Goal: Task Accomplishment & Management: Manage account settings

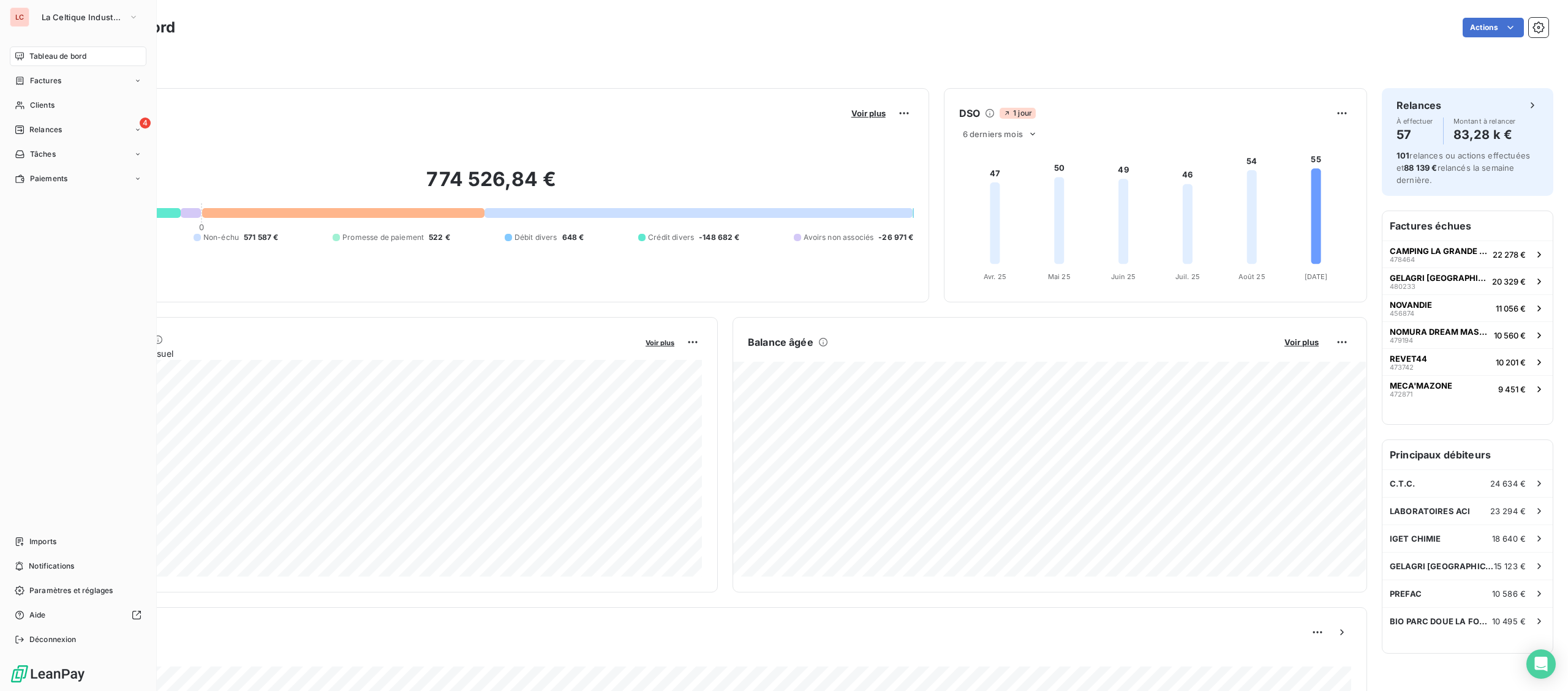
click at [31, 87] on div "Factures" at bounding box center [78, 81] width 136 height 20
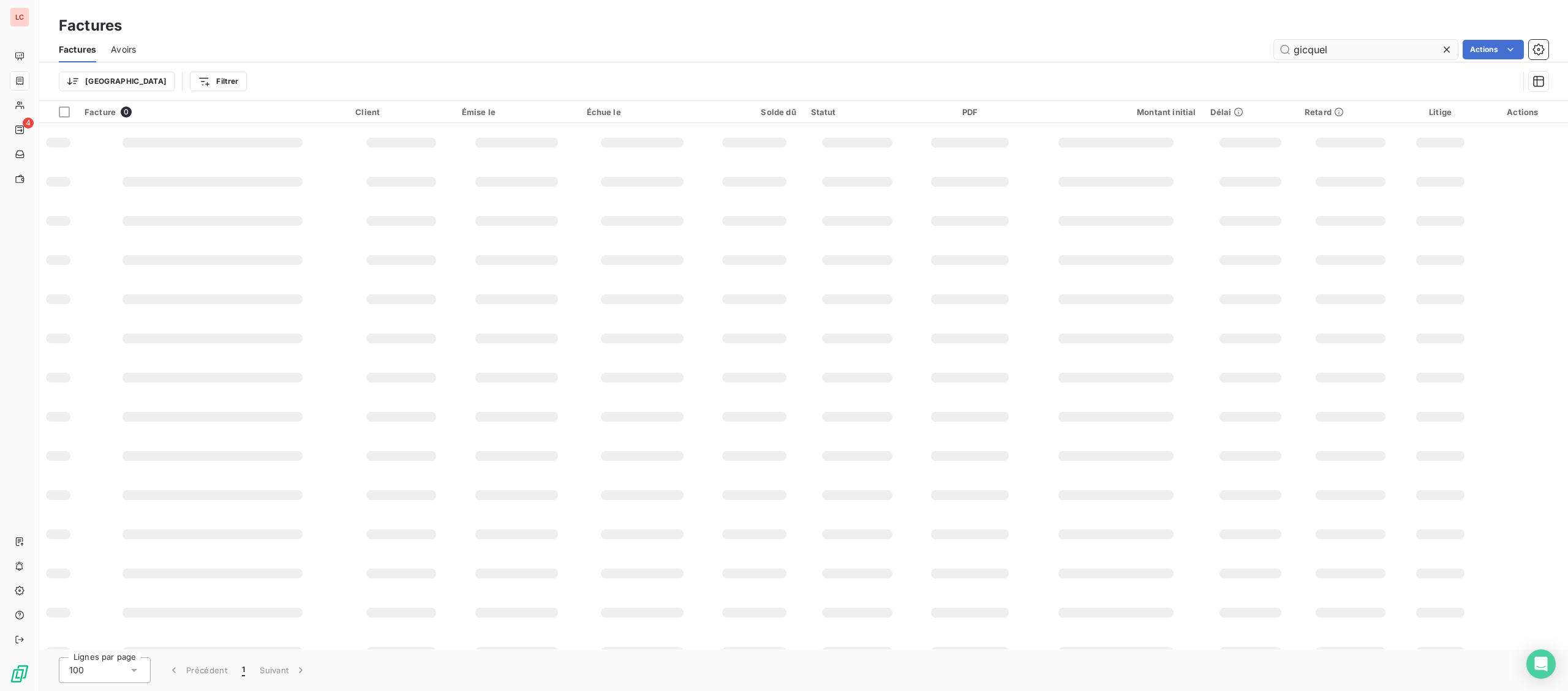
drag, startPoint x: 1360, startPoint y: 54, endPoint x: 1181, endPoint y: 51, distance: 179.0
click at [1274, 51] on input "gicquel" at bounding box center [1365, 50] width 184 height 20
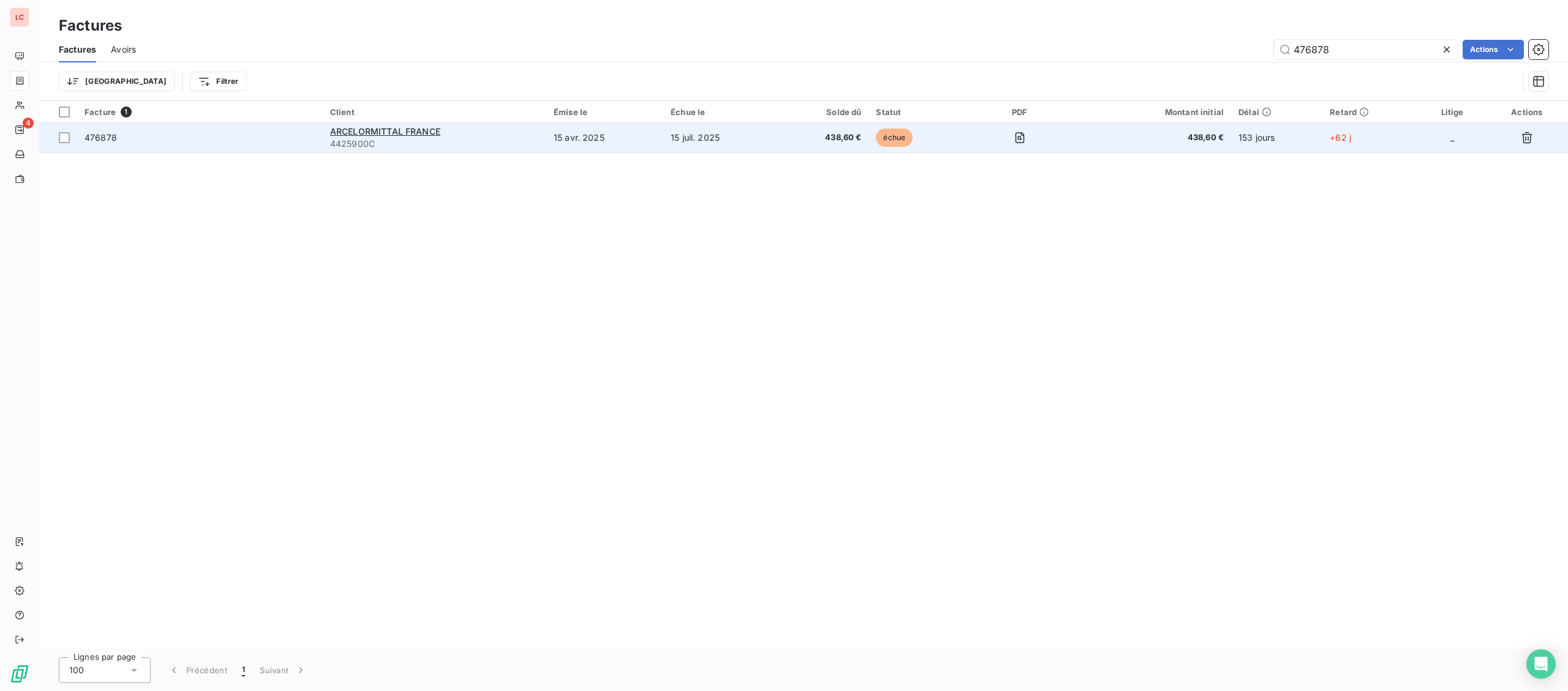
type input "476878"
click at [313, 133] on span "476878" at bounding box center [199, 138] width 231 height 12
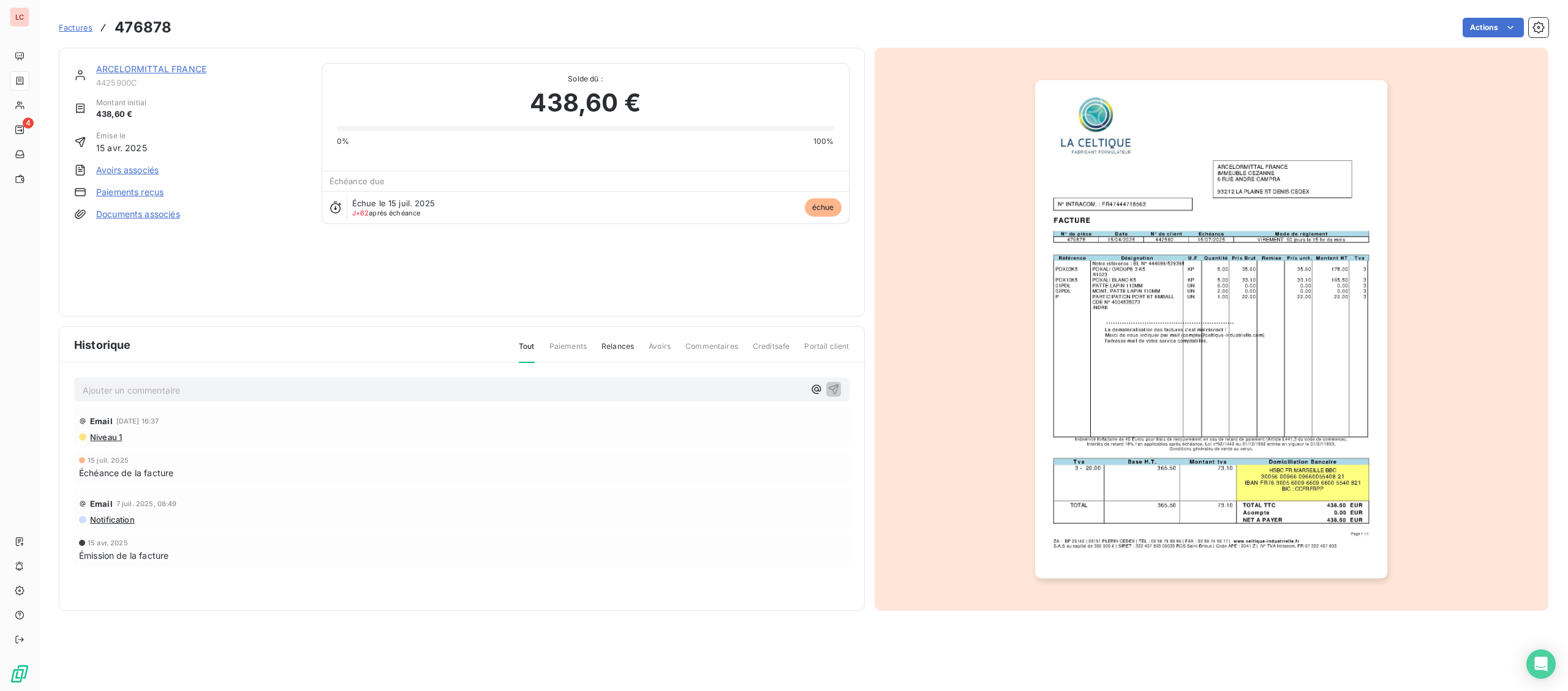
click at [157, 73] on link "ARCELORMITTAL FRANCE" at bounding box center [151, 69] width 110 height 11
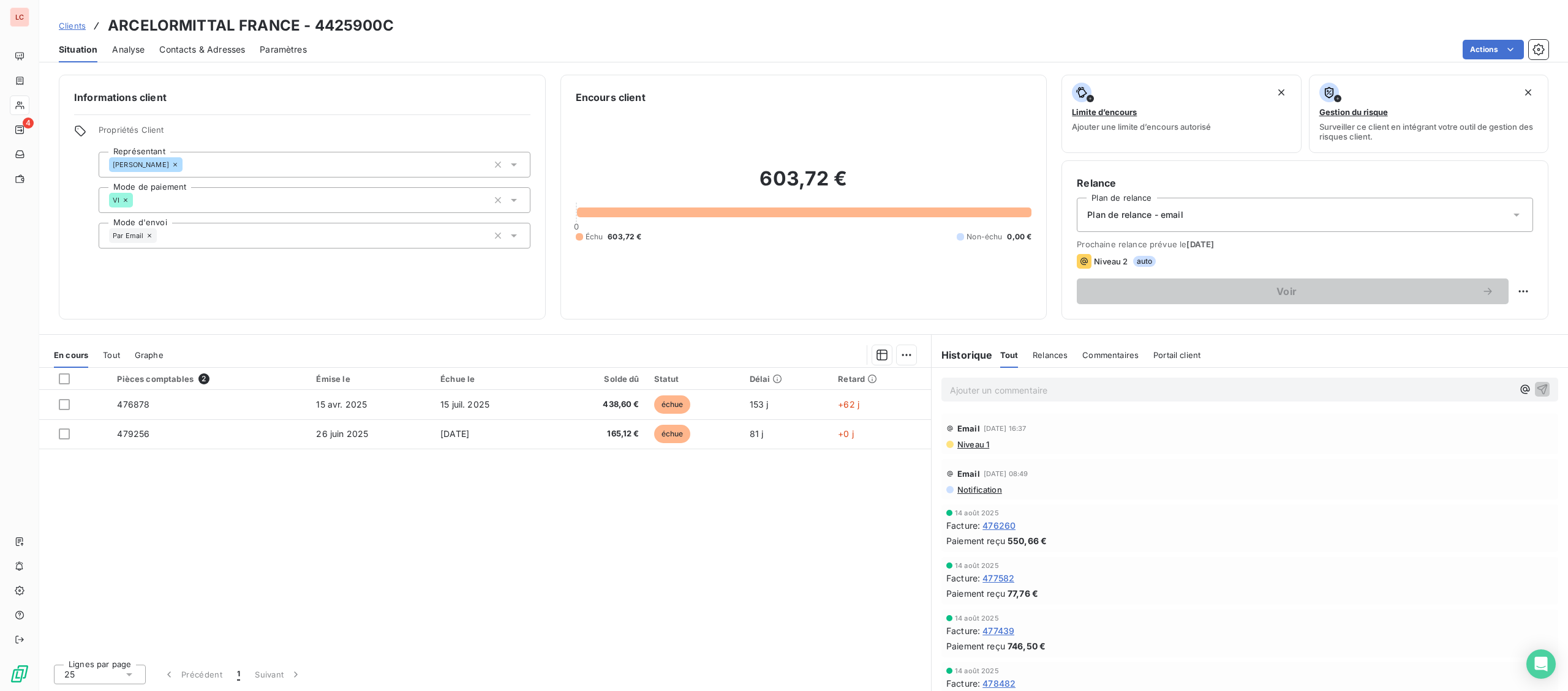
click at [983, 390] on p "Ajouter un commentaire ﻿" at bounding box center [1231, 390] width 563 height 15
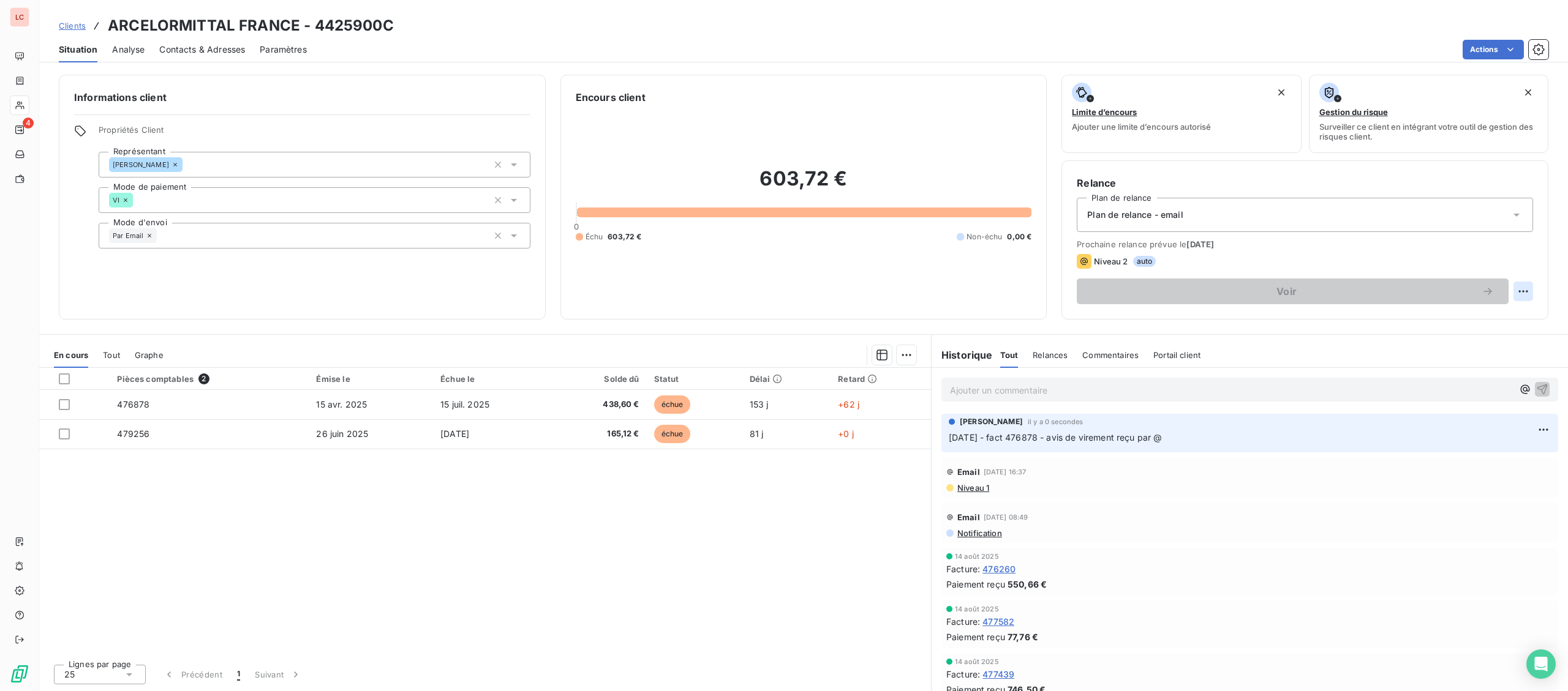
click at [1522, 291] on html "[MEDICAL_DATA] Clients ARCELORMITTAL FRANCE - 4425900C Situation Analyse Contac…" at bounding box center [784, 346] width 1568 height 691
click at [1446, 319] on div "Replanifier cette action" at bounding box center [1473, 318] width 110 height 20
select select "8"
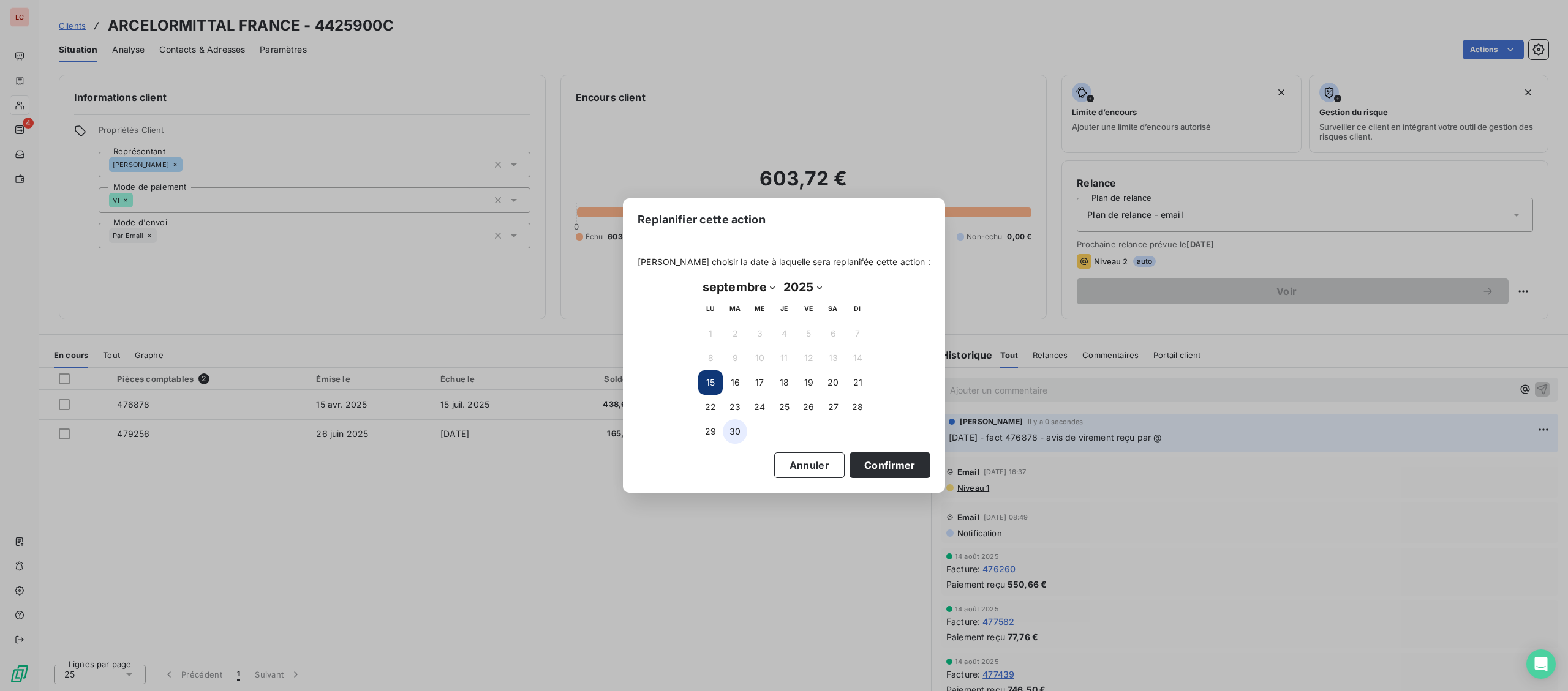
click at [730, 431] on button "30" at bounding box center [735, 432] width 25 height 25
click at [891, 472] on button "Confirmer" at bounding box center [890, 466] width 81 height 26
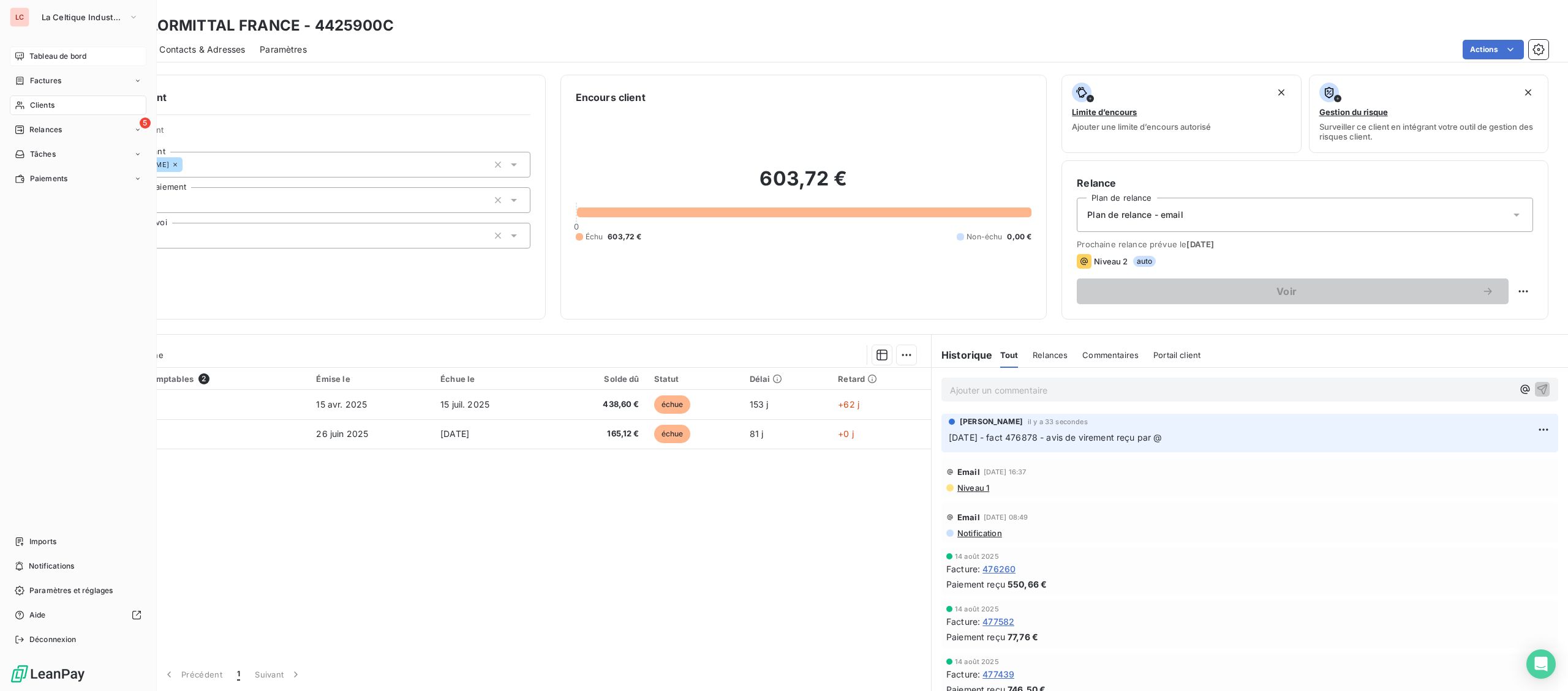
click at [36, 56] on span "Tableau de bord" at bounding box center [58, 56] width 57 height 11
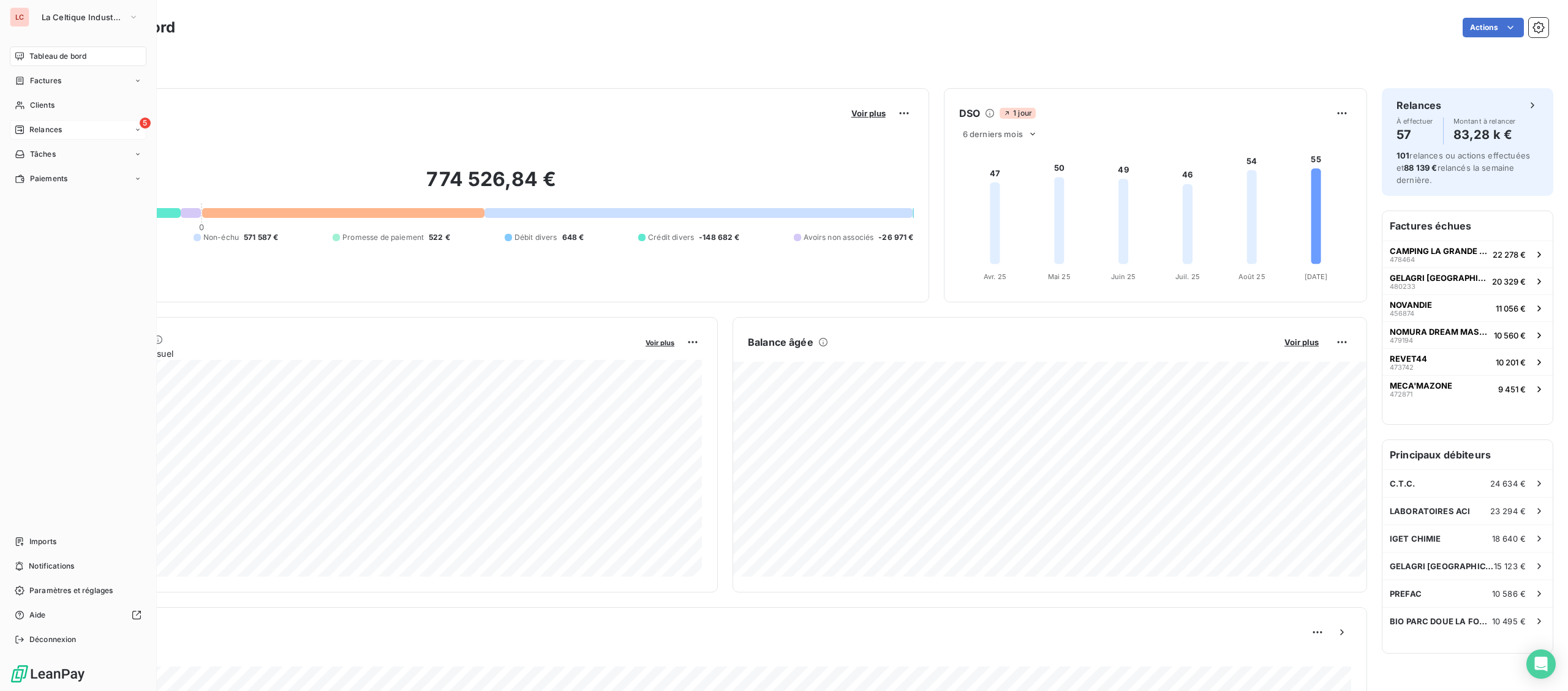
click at [17, 134] on icon at bounding box center [20, 130] width 9 height 9
click at [85, 149] on div "À effectuer" at bounding box center [85, 154] width 122 height 20
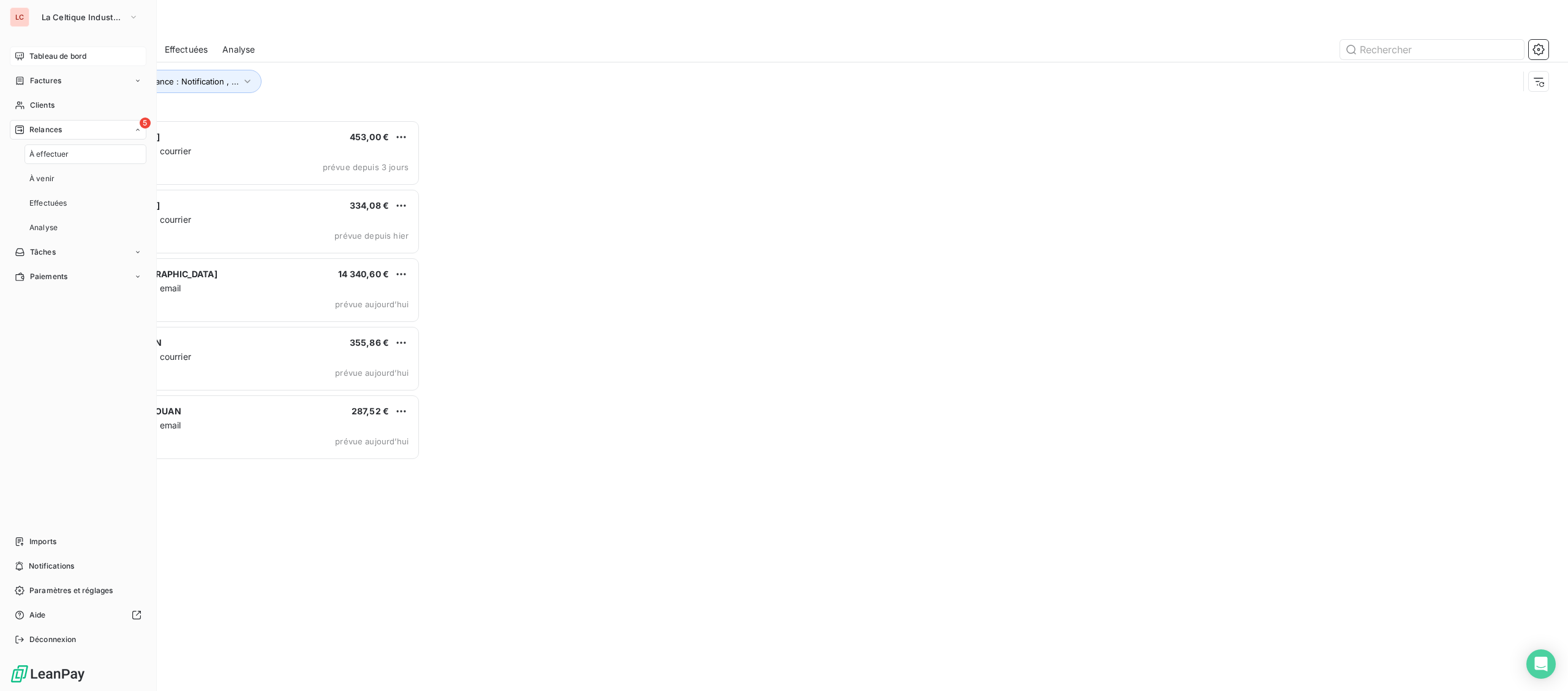
scroll to position [571, 361]
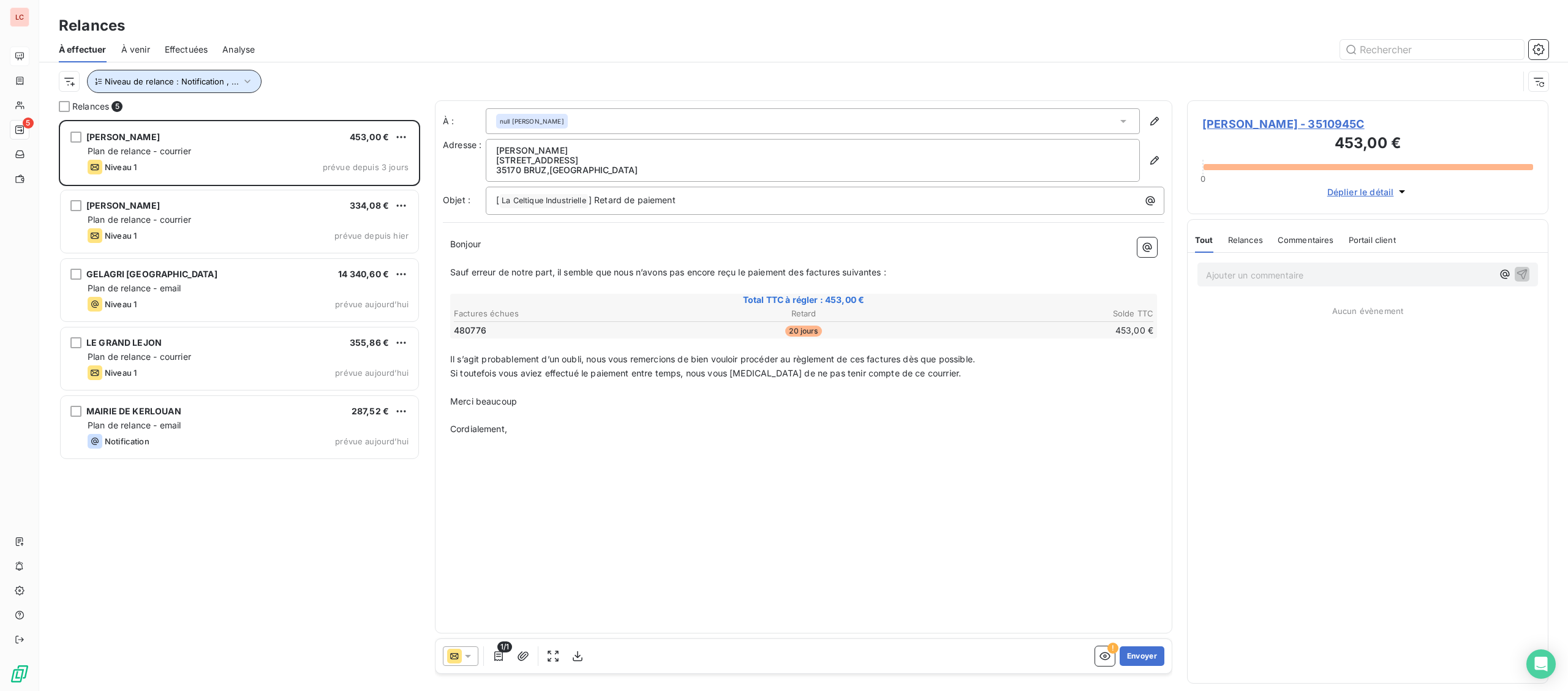
click at [180, 89] on button "Niveau de relance : Notification , ..." at bounding box center [174, 82] width 175 height 24
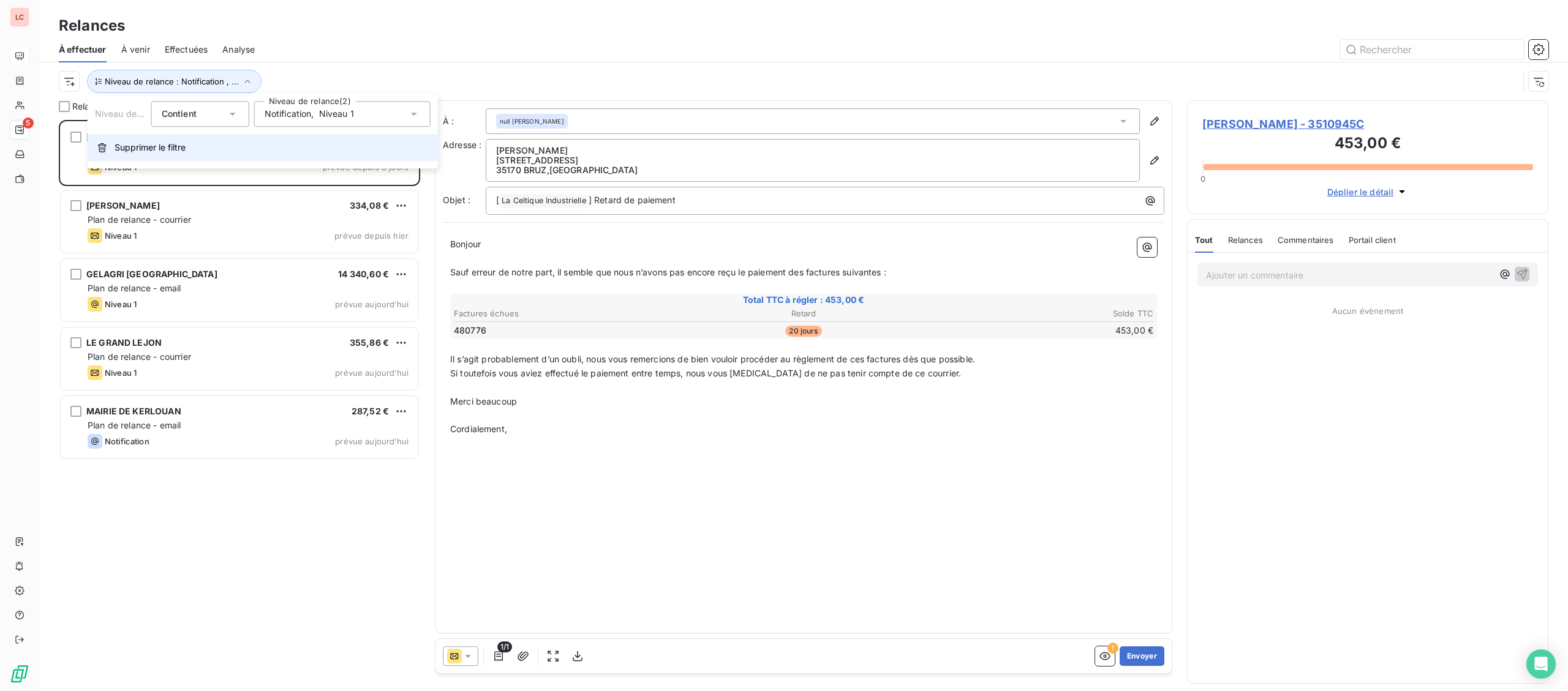
click at [146, 144] on span "Supprimer le filtre" at bounding box center [150, 147] width 71 height 12
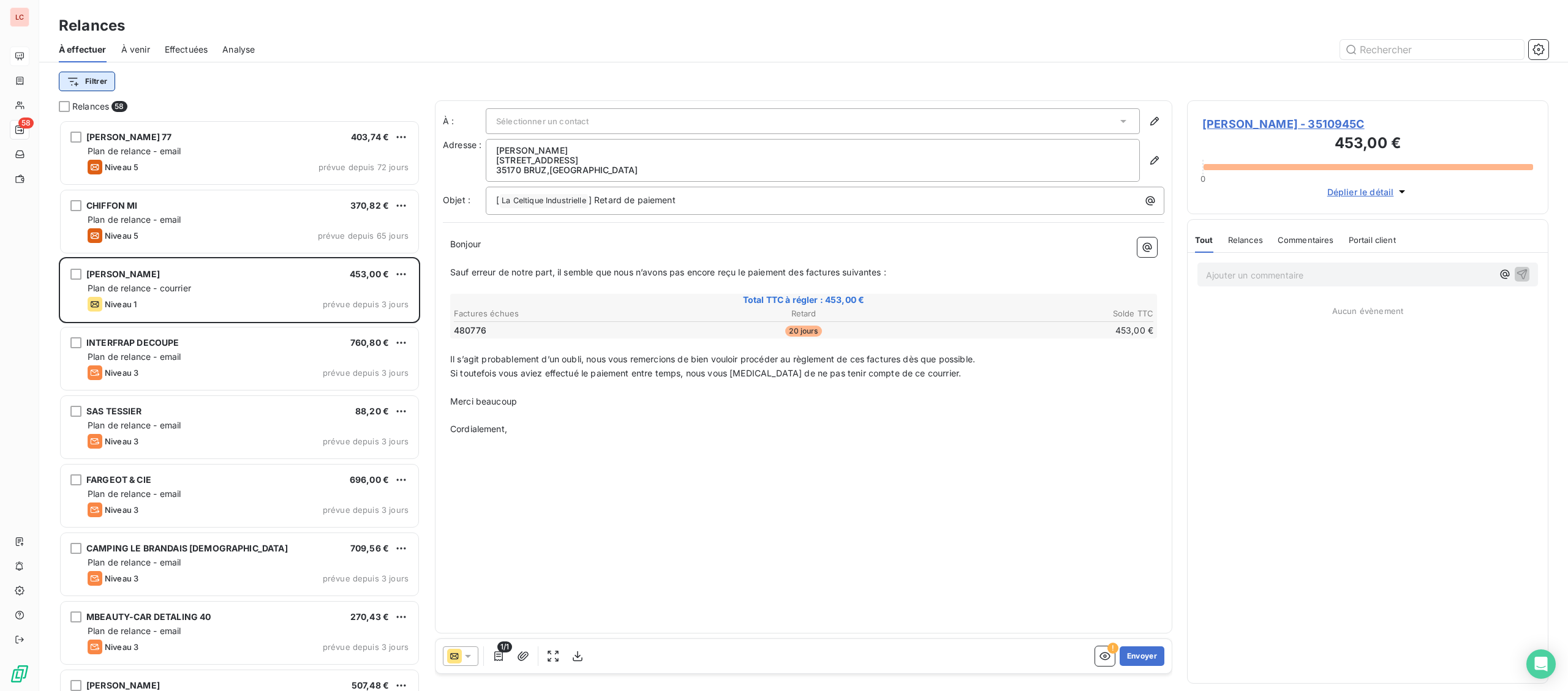
click at [108, 81] on html "LC 58 Relances À effectuer À venir Effectuées Analyse Filtrer Relances 58 [PERS…" at bounding box center [784, 346] width 1568 height 691
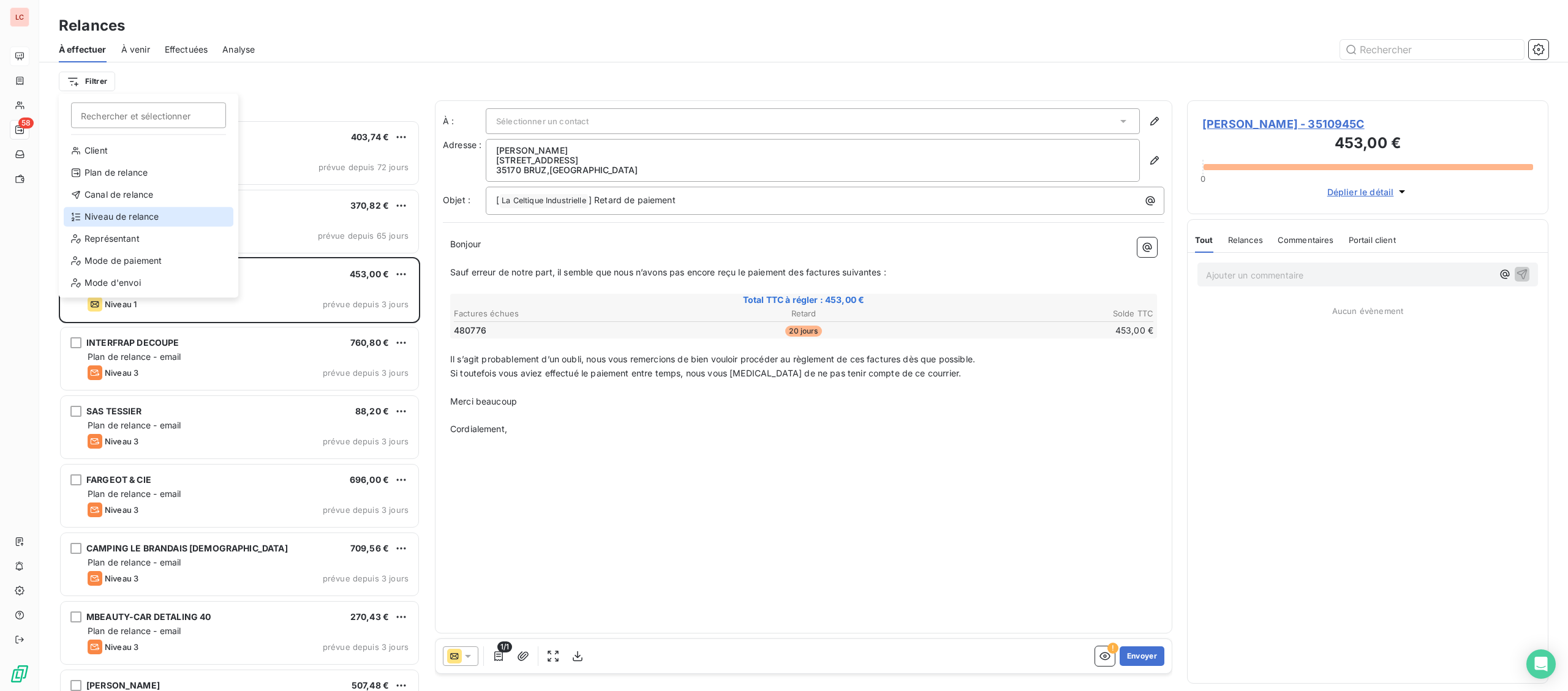
click at [120, 211] on div "Niveau de relance" at bounding box center [149, 217] width 170 height 20
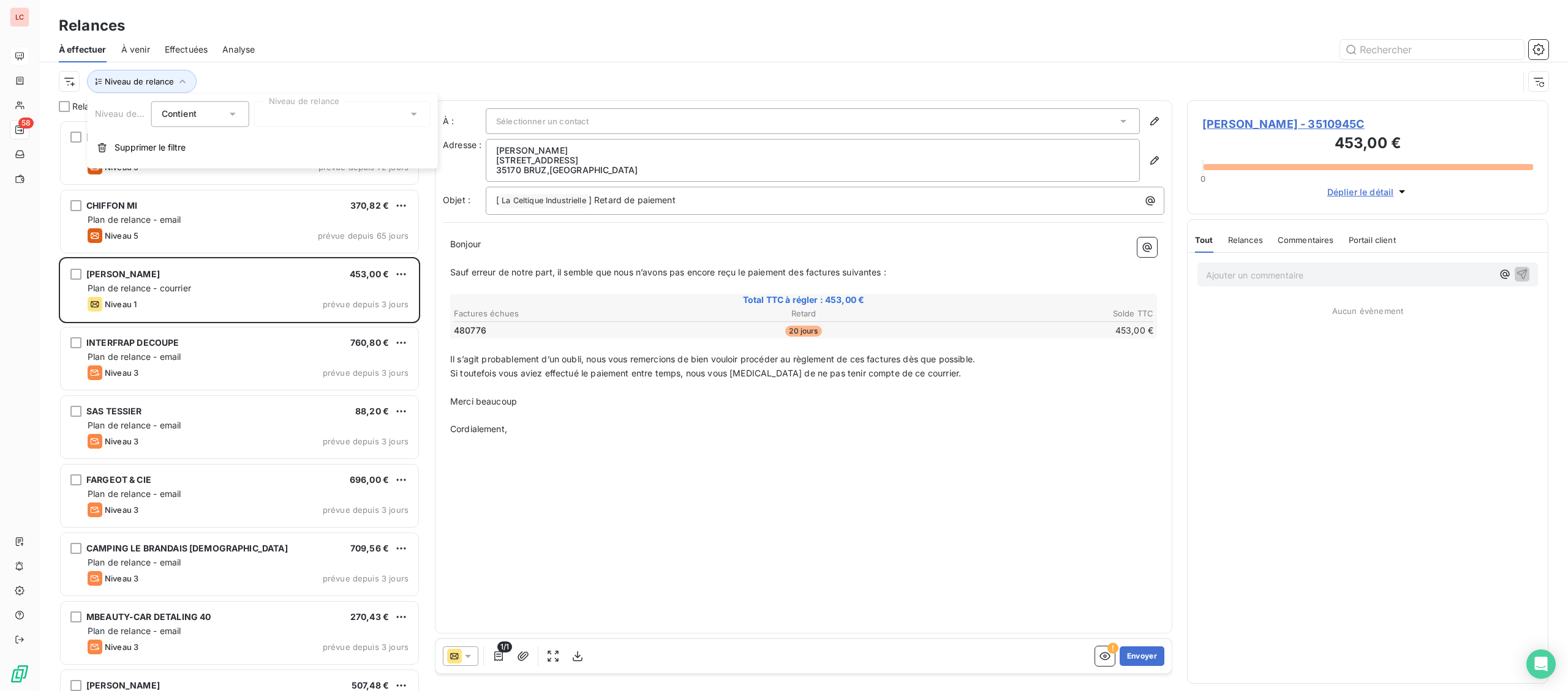
click at [310, 115] on div at bounding box center [342, 114] width 177 height 26
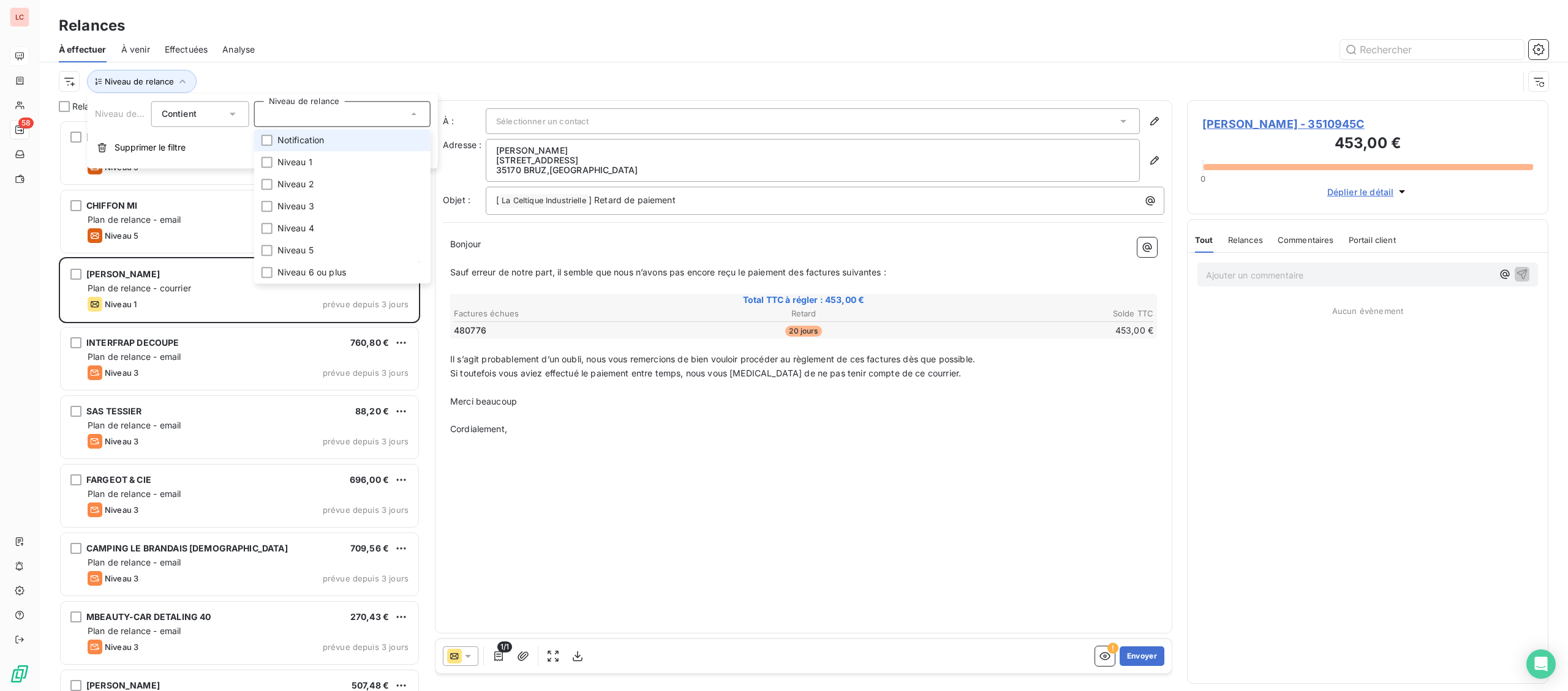
click at [298, 149] on li "Notification" at bounding box center [342, 141] width 177 height 22
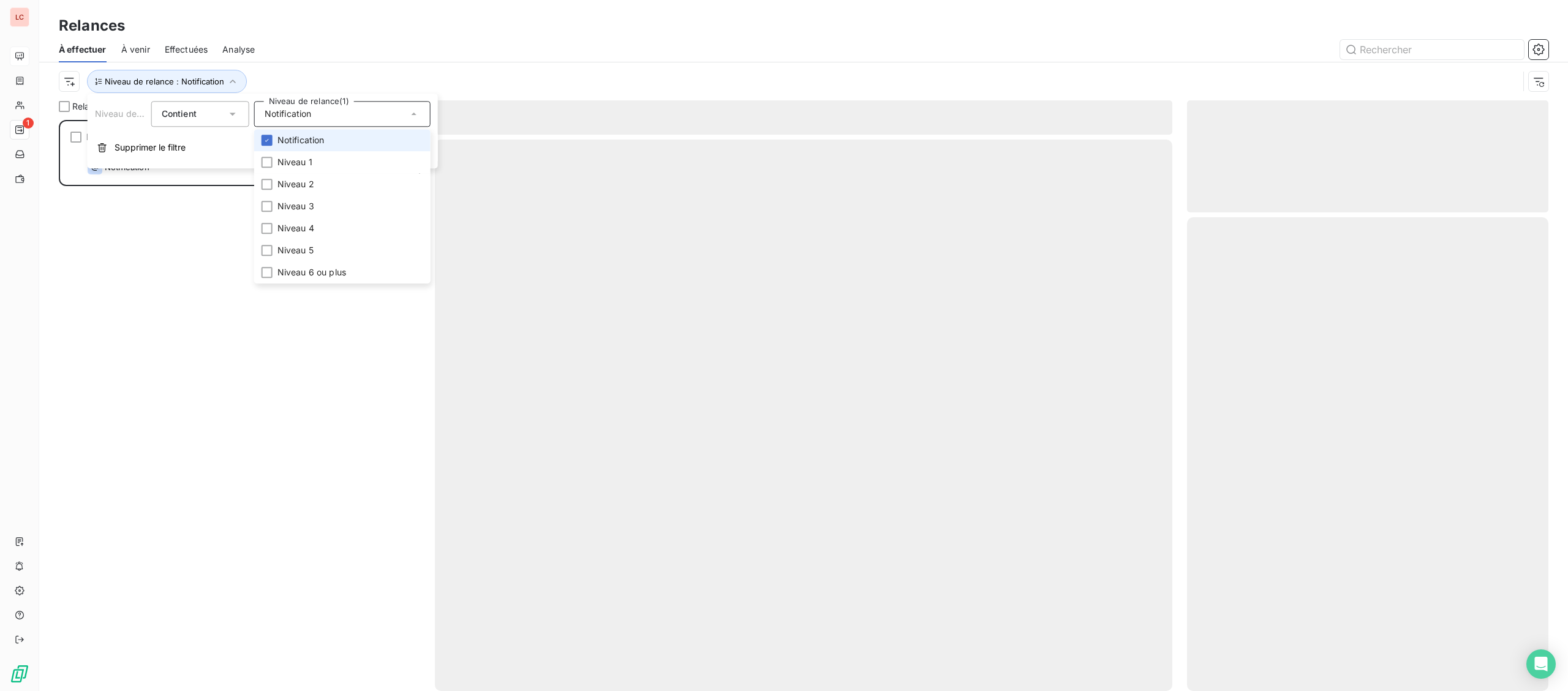
scroll to position [571, 361]
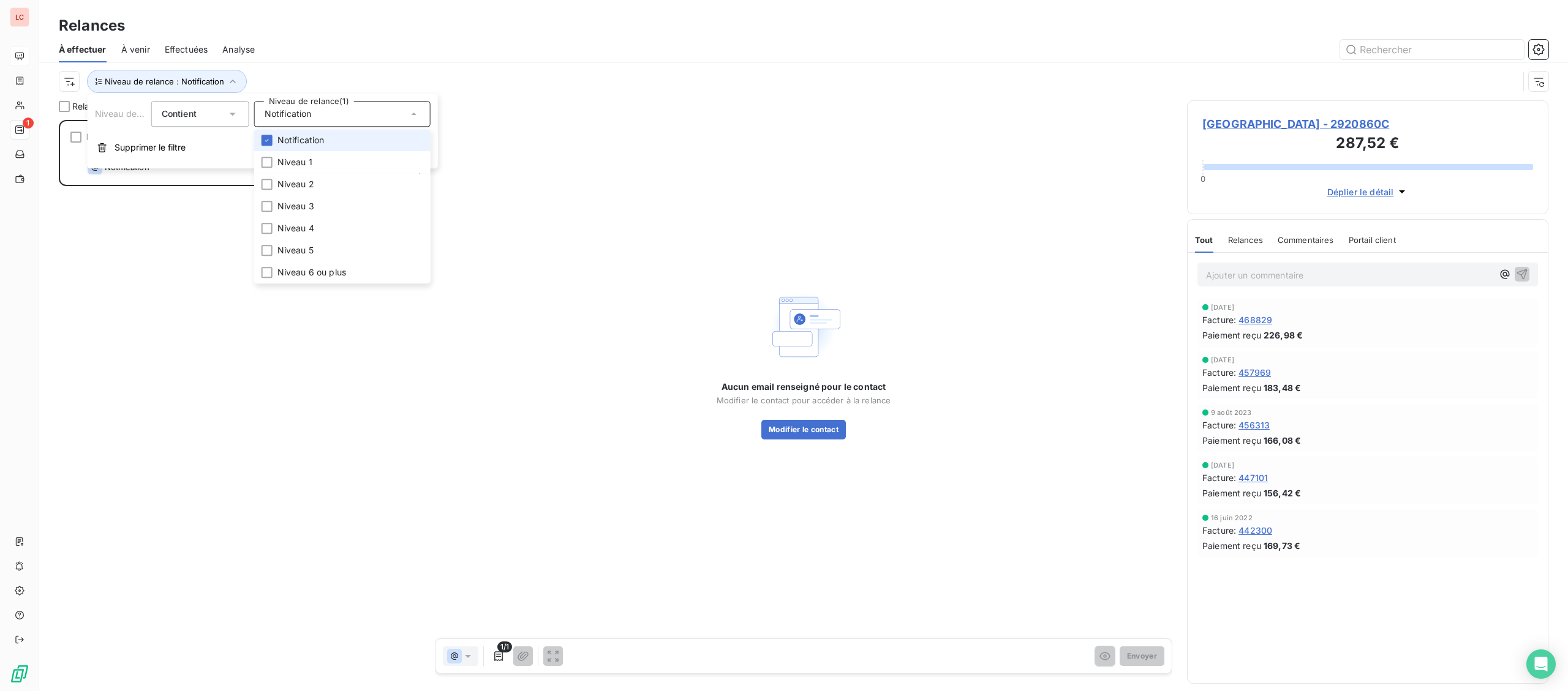
click at [298, 149] on li "Notification" at bounding box center [342, 141] width 177 height 22
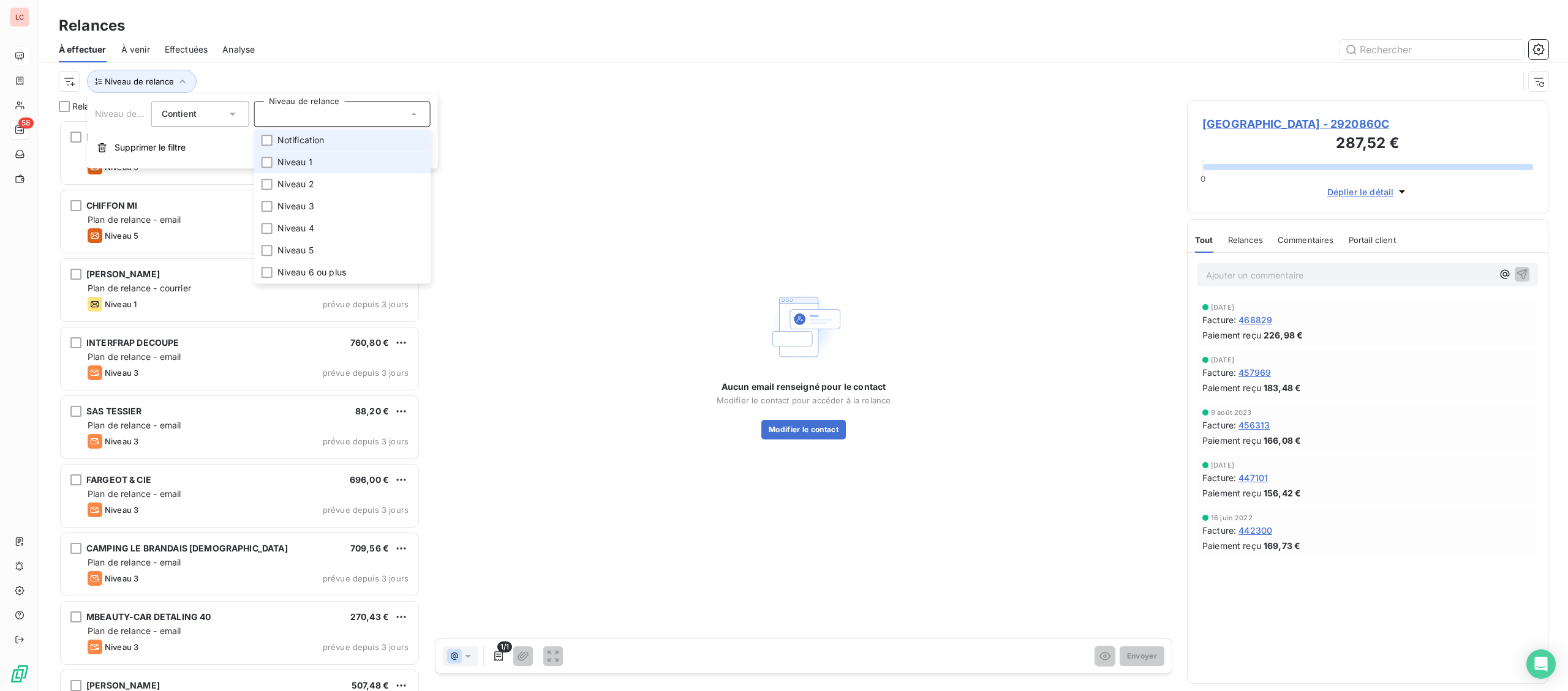
click at [298, 159] on span "Niveau 1" at bounding box center [295, 162] width 35 height 12
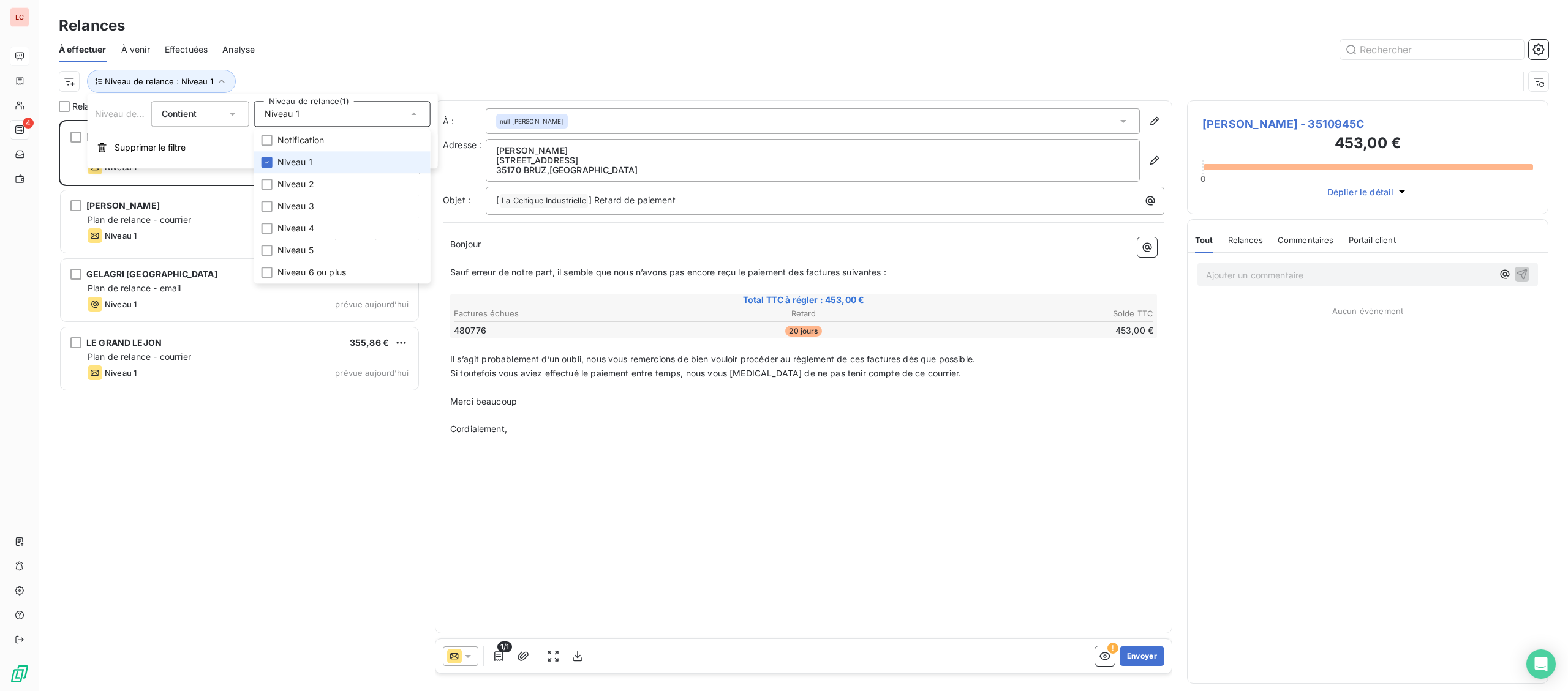
scroll to position [571, 361]
click at [285, 162] on span "Niveau 1" at bounding box center [295, 162] width 35 height 12
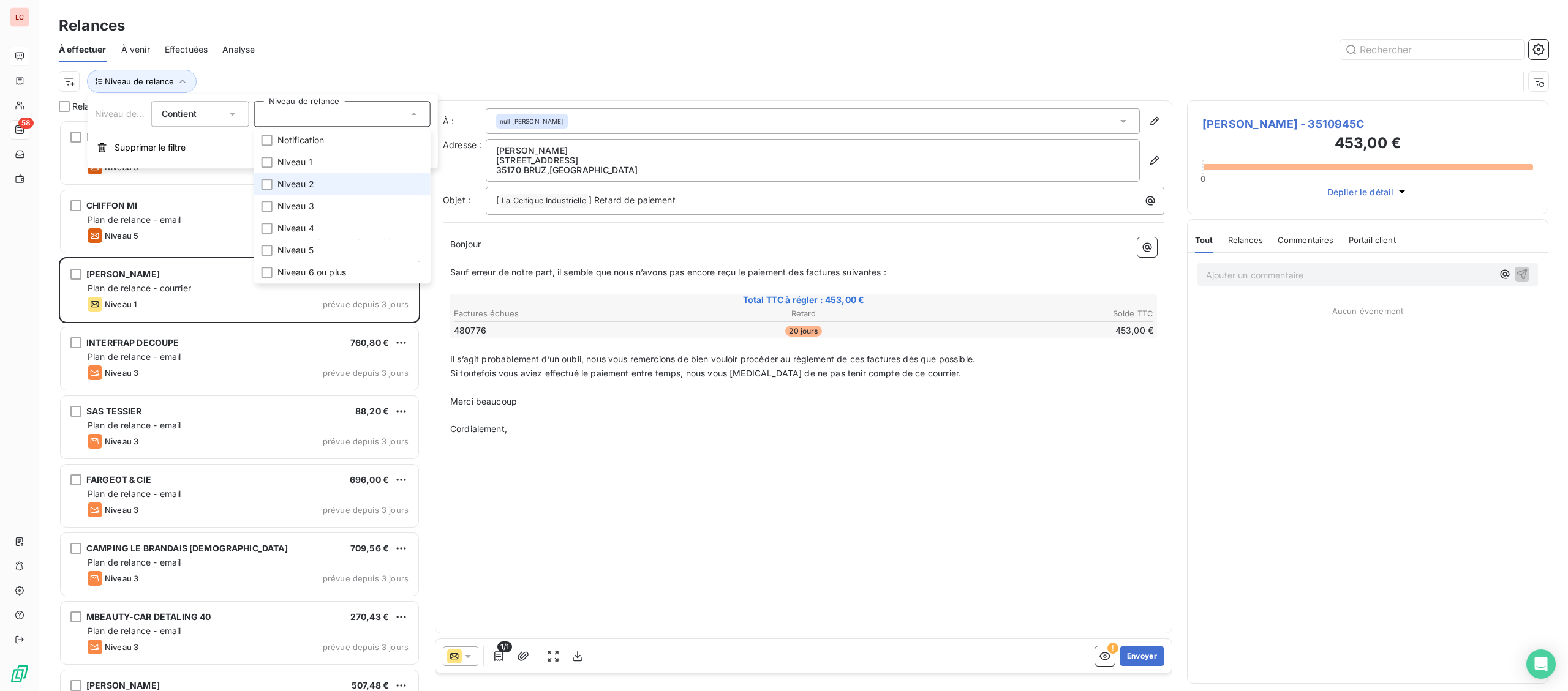
click at [284, 184] on span "Niveau 2" at bounding box center [296, 185] width 37 height 12
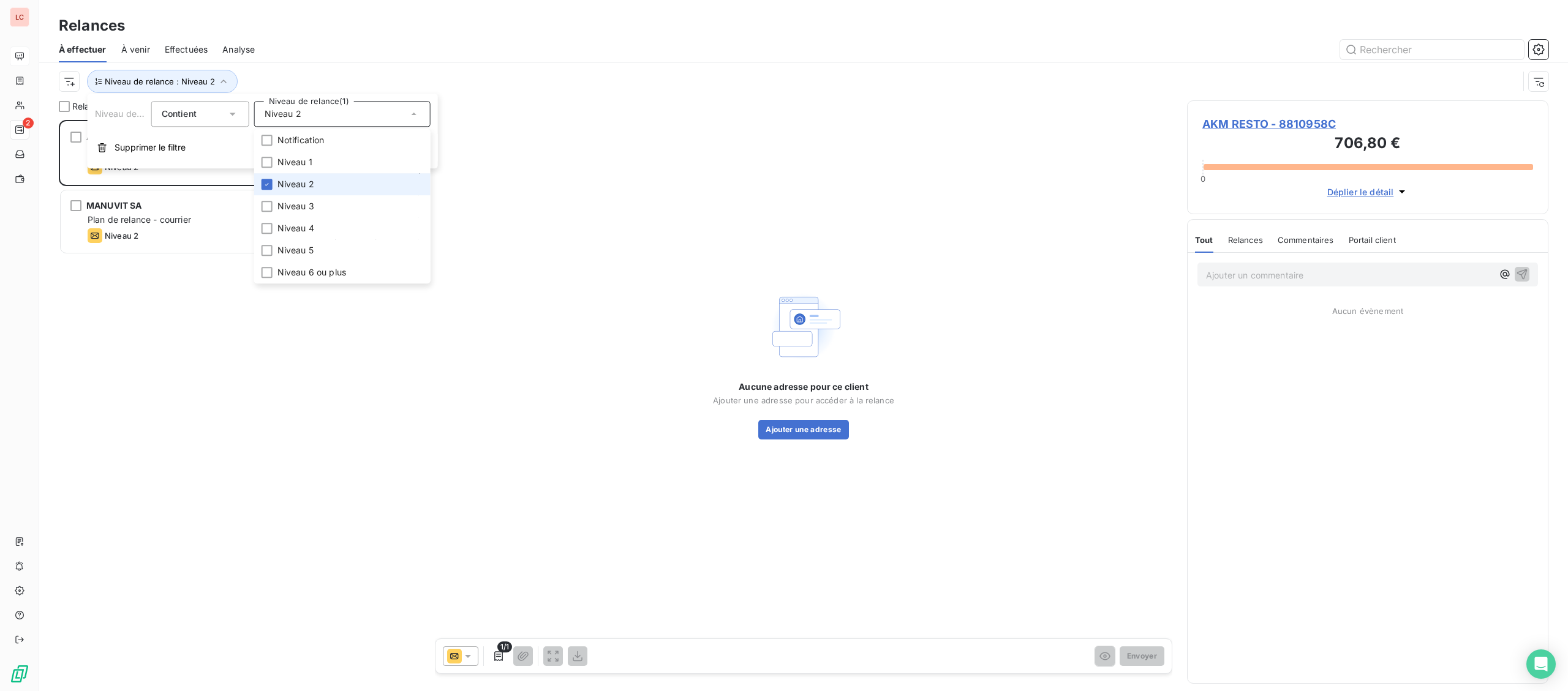
scroll to position [571, 361]
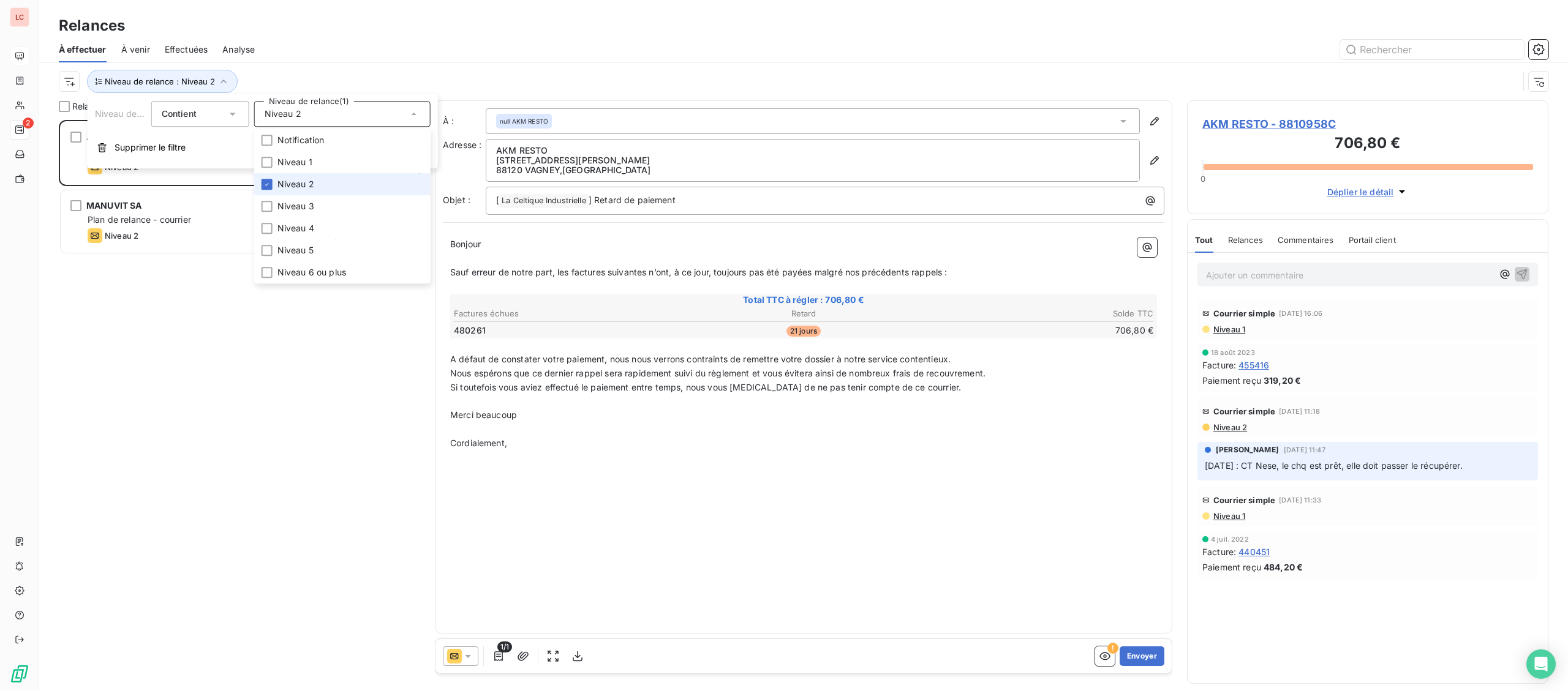
click at [328, 189] on li "Niveau 2" at bounding box center [342, 185] width 177 height 22
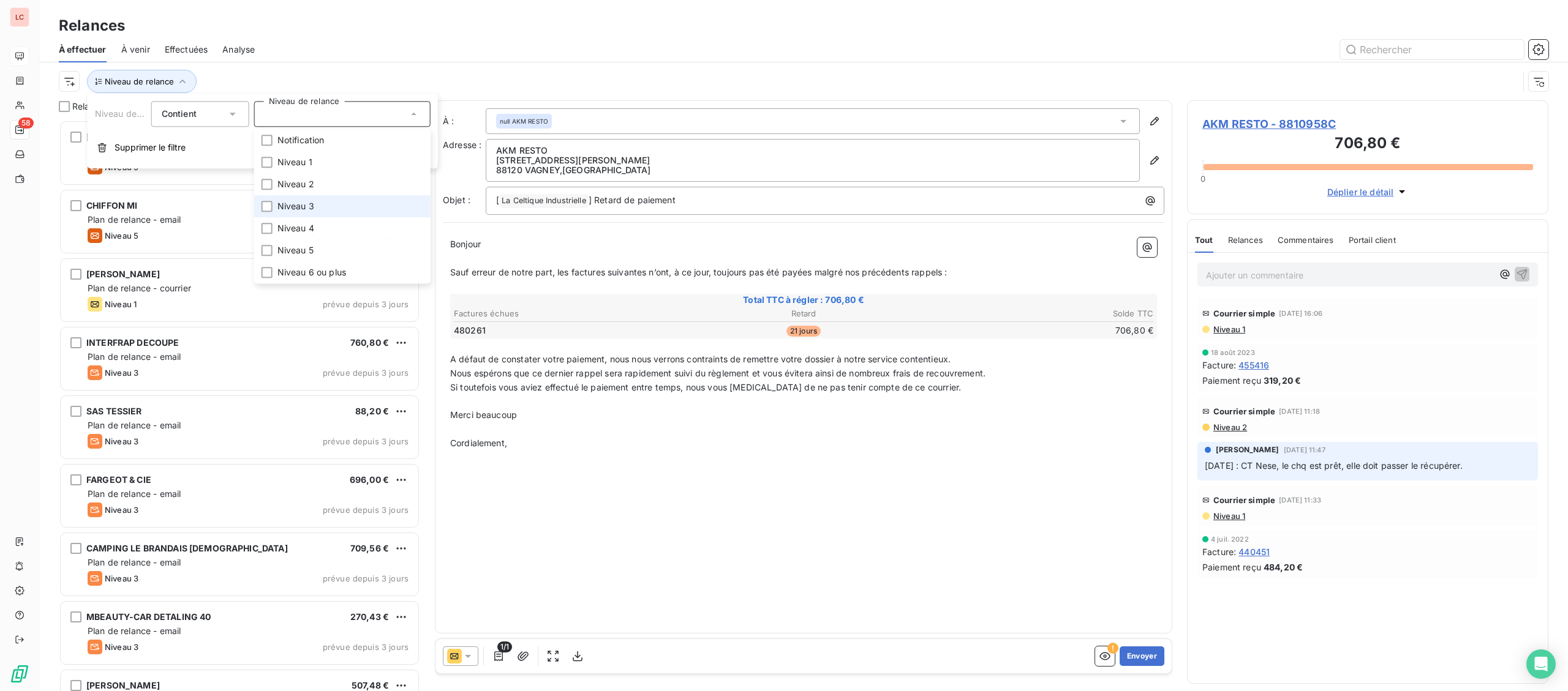
click at [310, 211] on span "Niveau 3" at bounding box center [296, 206] width 37 height 12
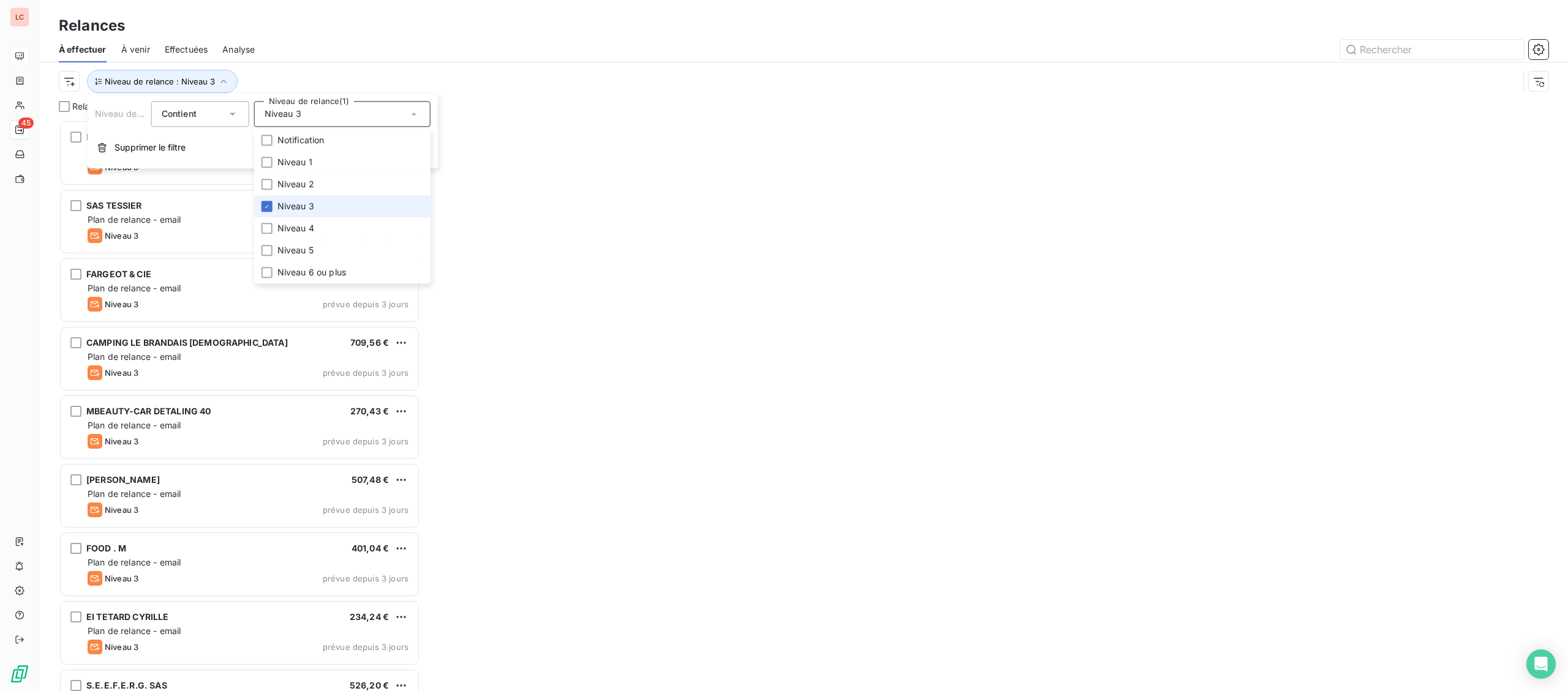
scroll to position [571, 361]
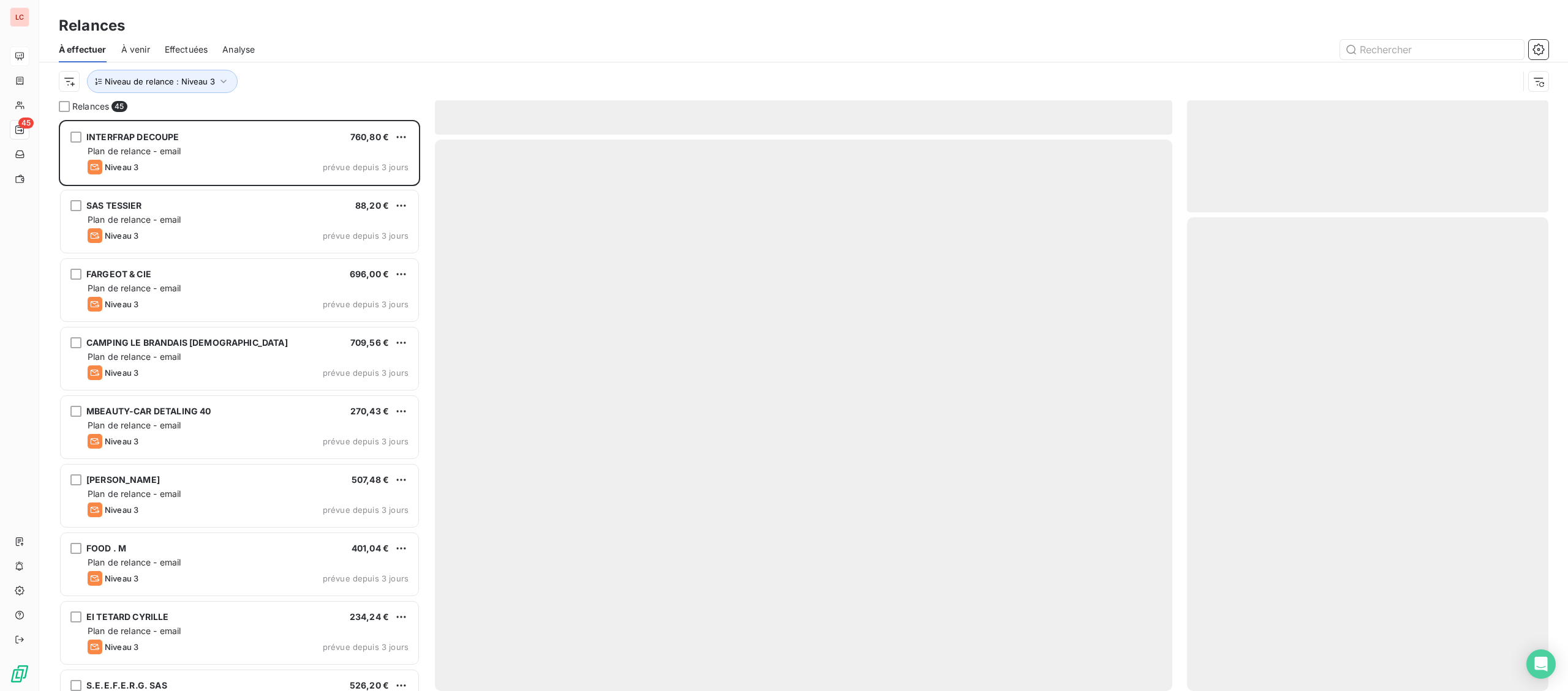
click at [323, 82] on div "Niveau de relance : Niveau 3" at bounding box center [789, 82] width 1460 height 24
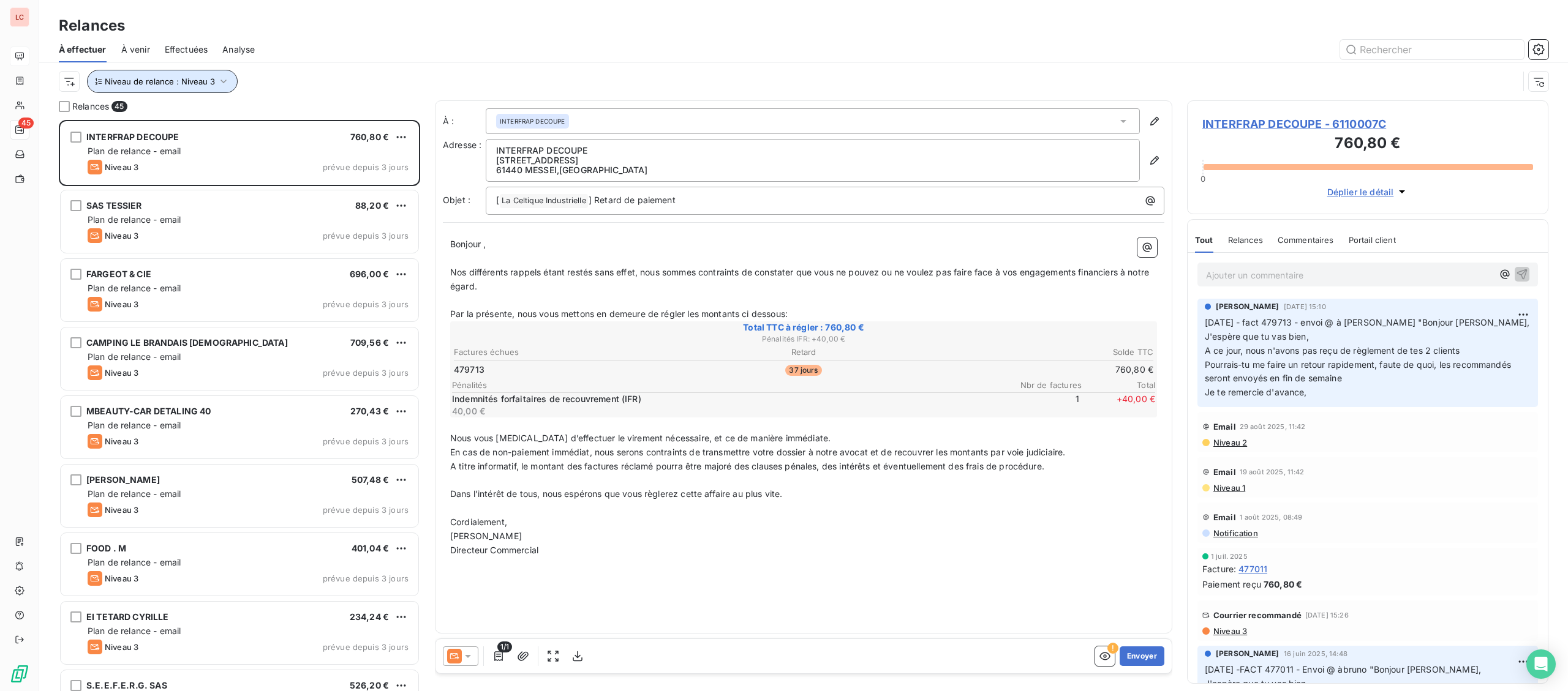
click at [169, 79] on span "Niveau de relance : Niveau 3" at bounding box center [160, 82] width 110 height 10
click at [310, 110] on div "Niveau 3" at bounding box center [342, 114] width 177 height 26
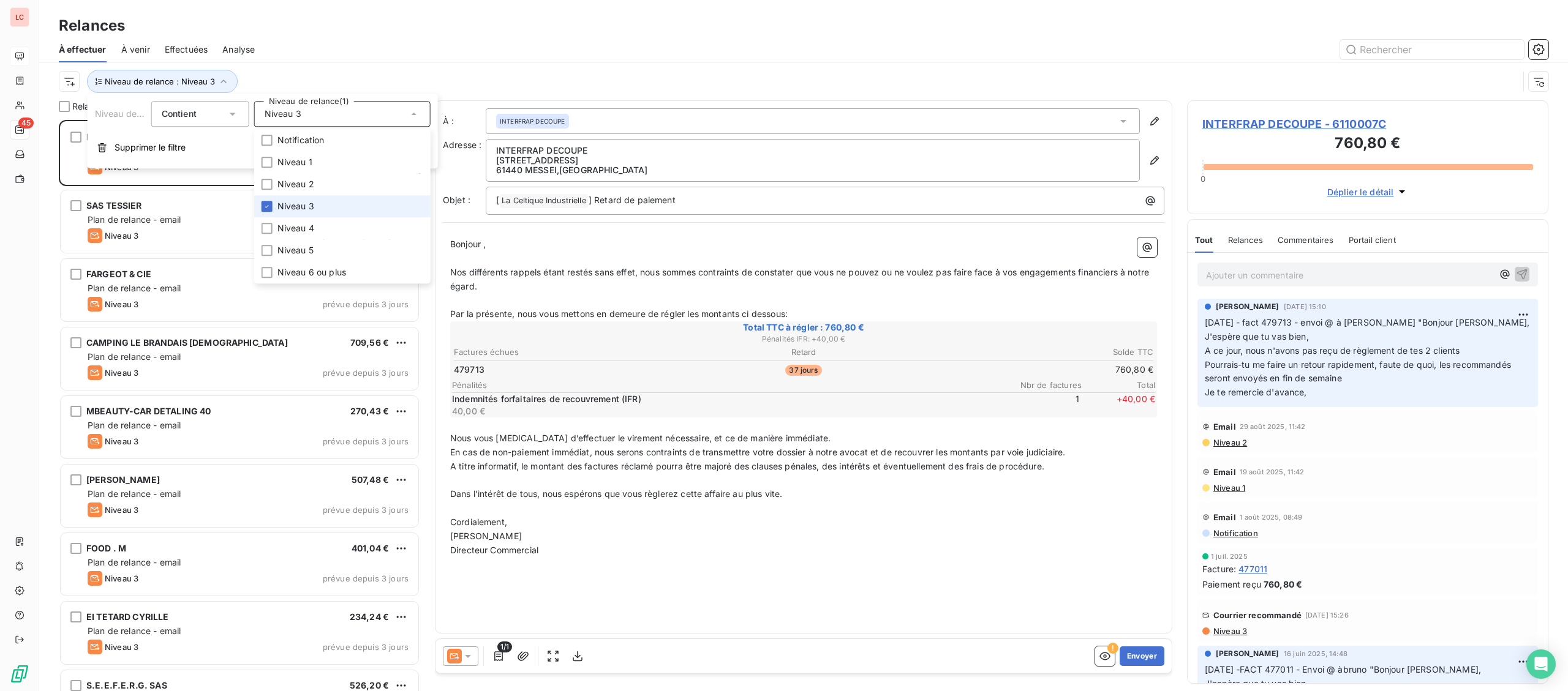
click at [308, 204] on span "Niveau 3" at bounding box center [296, 206] width 37 height 12
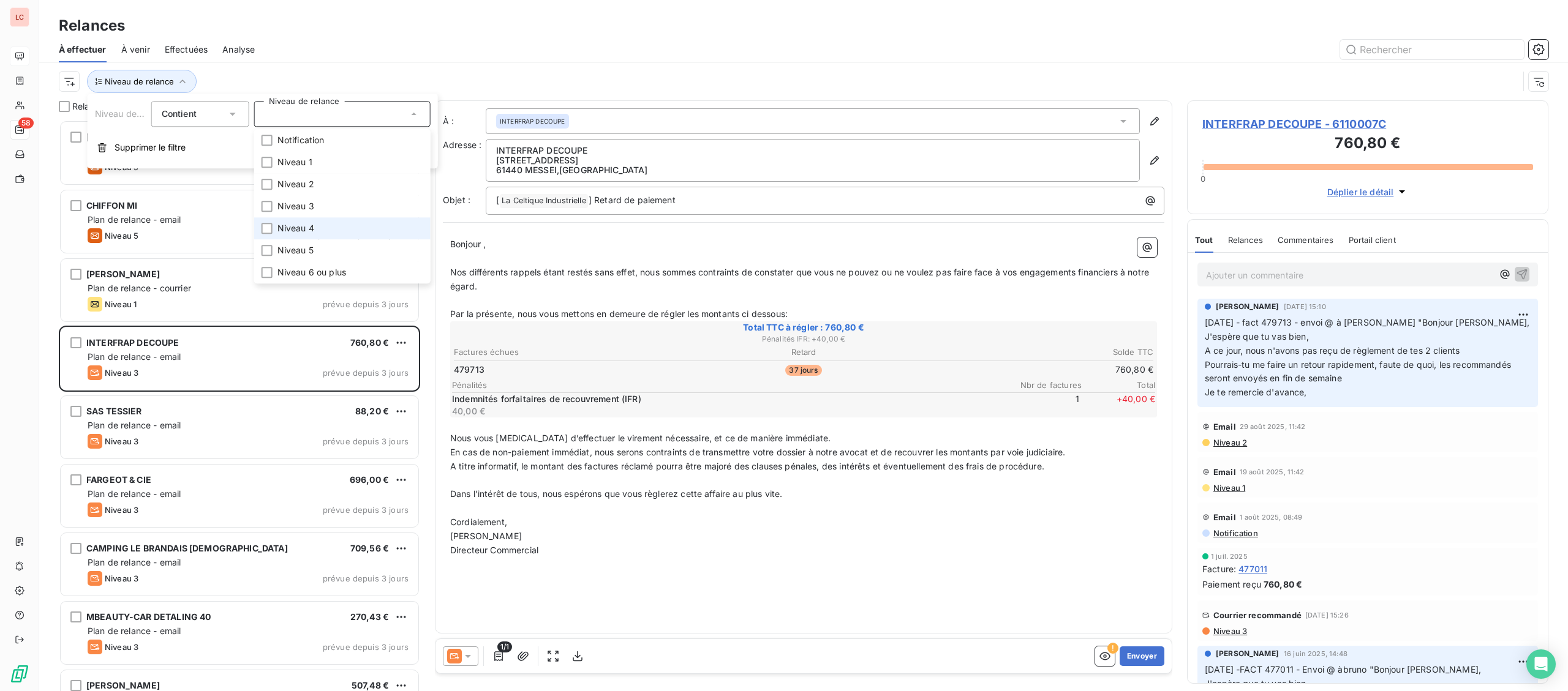
click at [294, 226] on span "Niveau 4" at bounding box center [296, 228] width 37 height 12
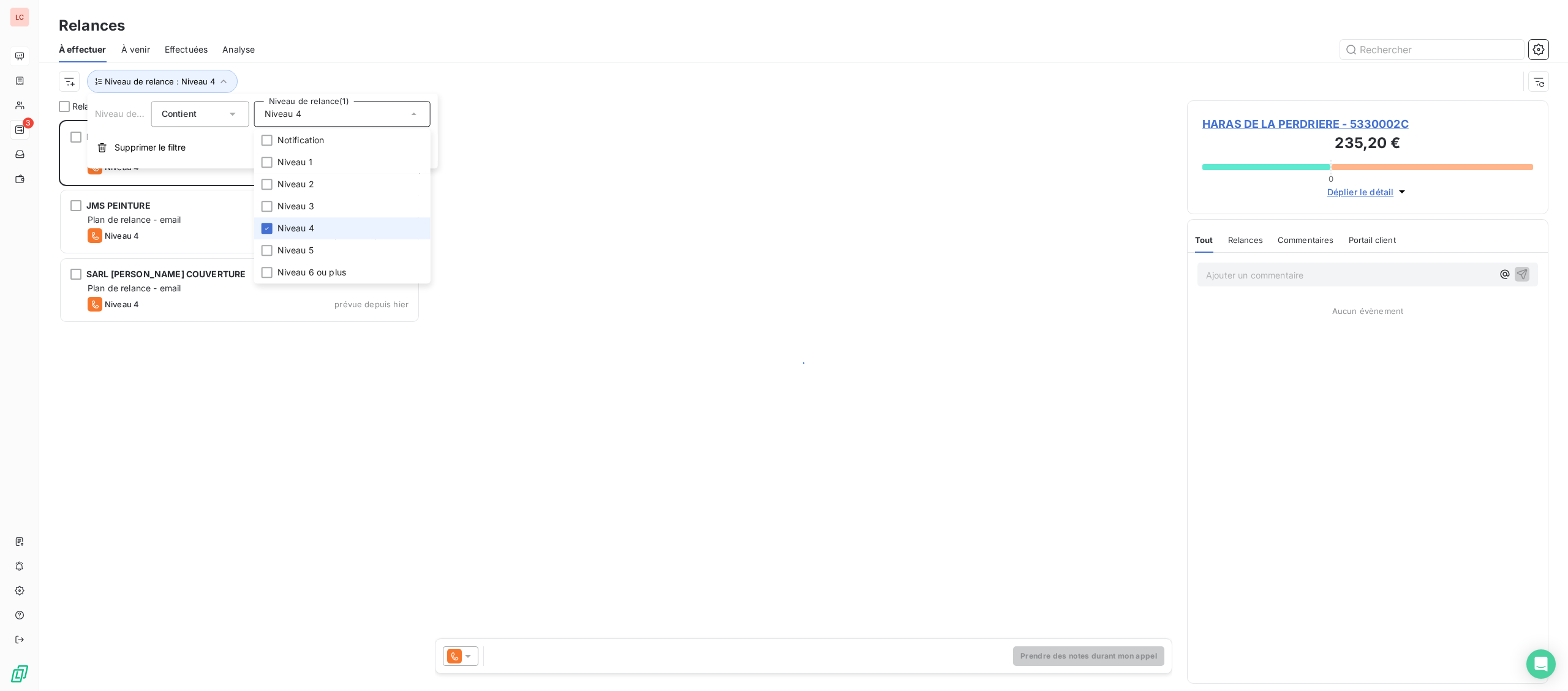
scroll to position [571, 361]
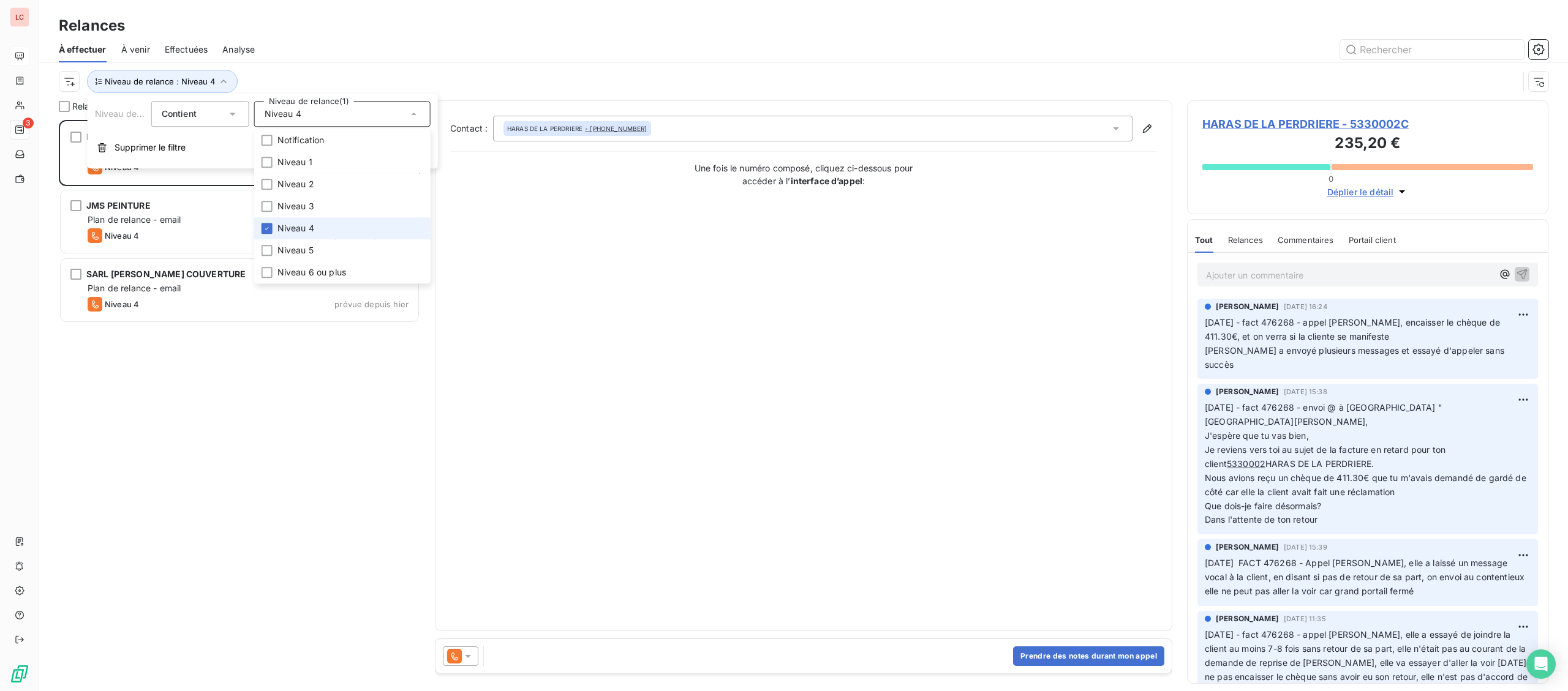
click at [294, 225] on span "Niveau 4" at bounding box center [296, 228] width 37 height 12
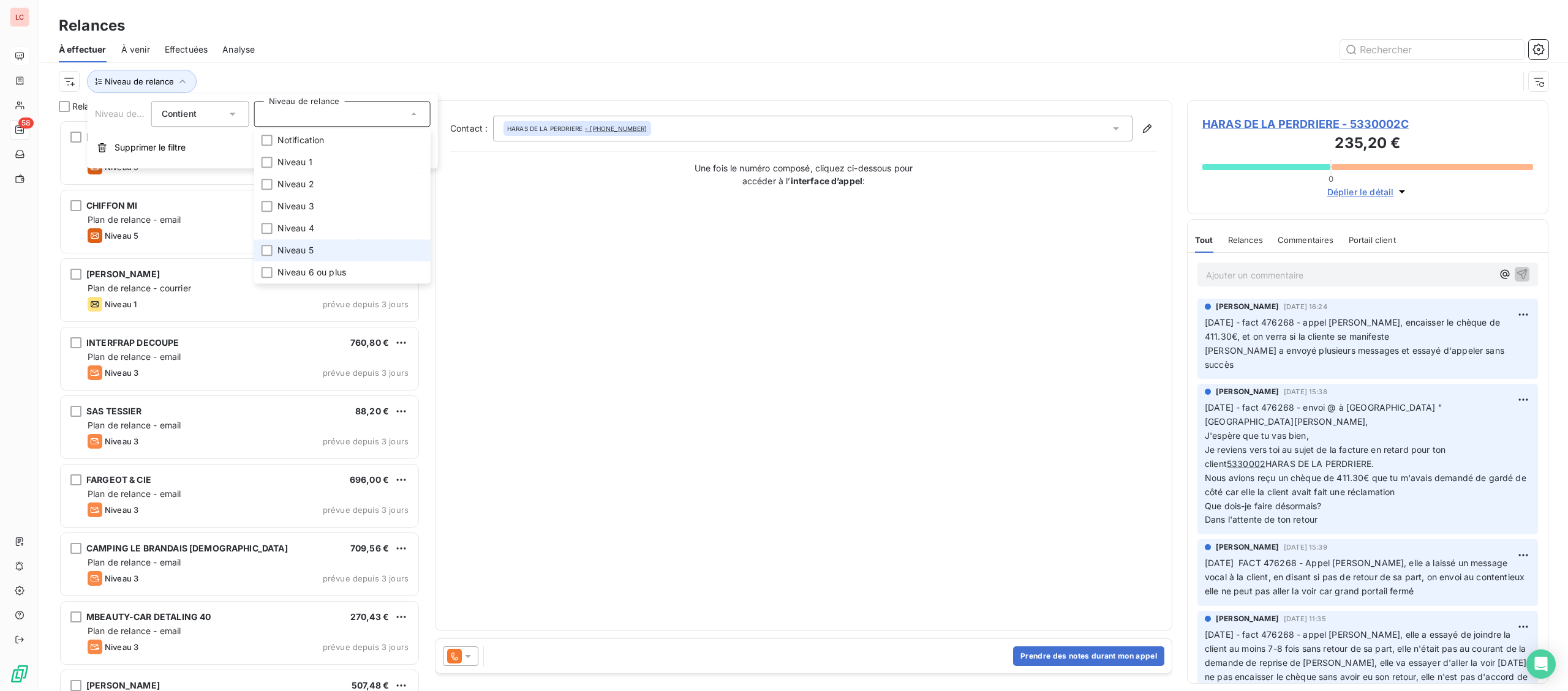
click at [292, 245] on span "Niveau 5" at bounding box center [296, 250] width 36 height 12
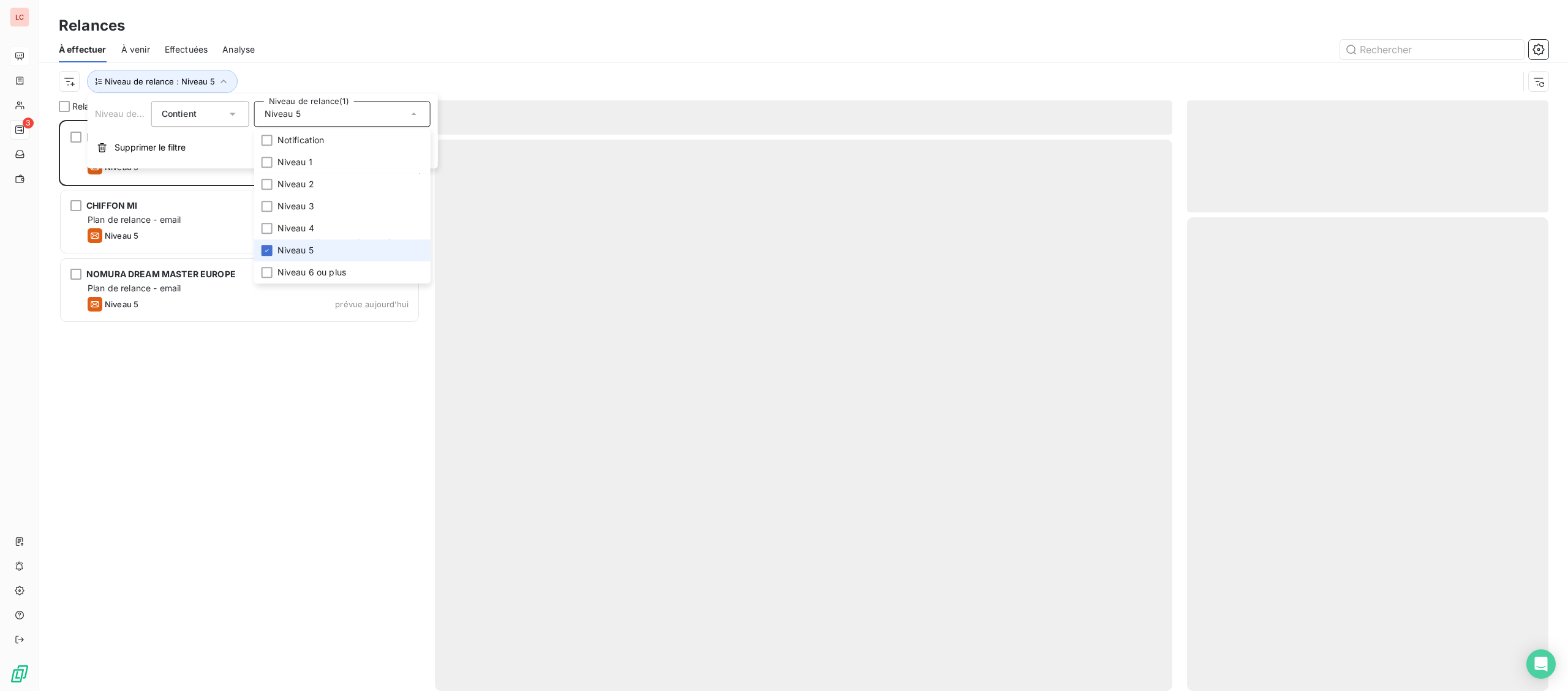
scroll to position [571, 361]
